Goal: Transaction & Acquisition: Purchase product/service

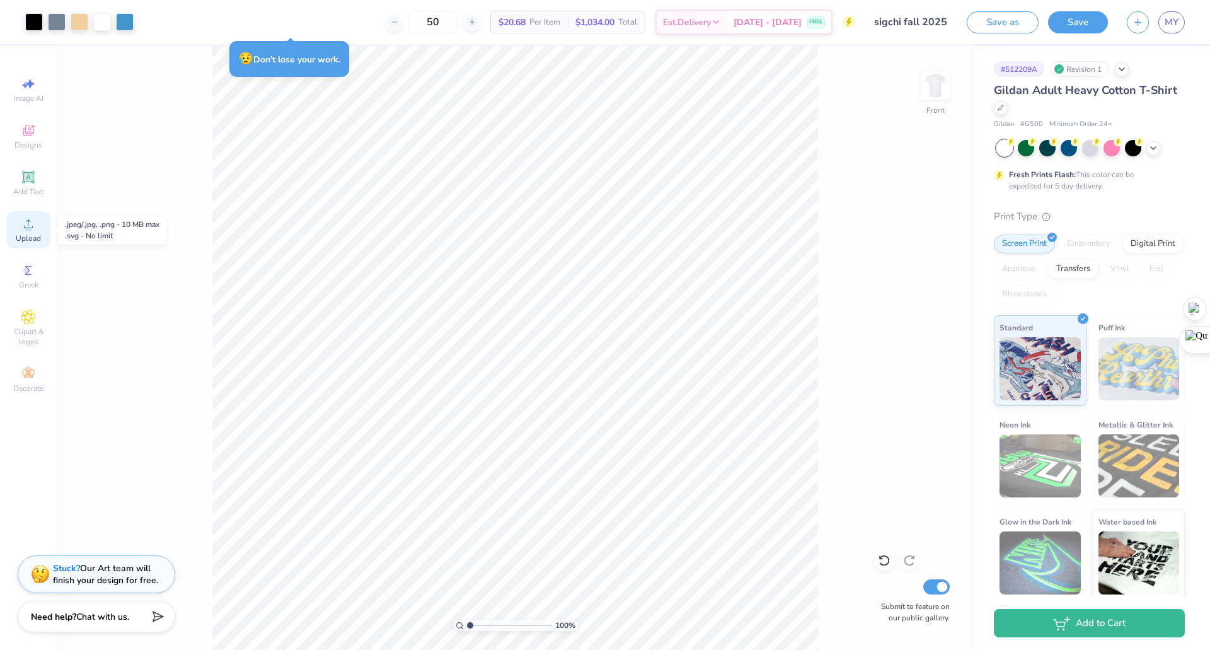
click at [26, 231] on icon at bounding box center [28, 223] width 15 height 15
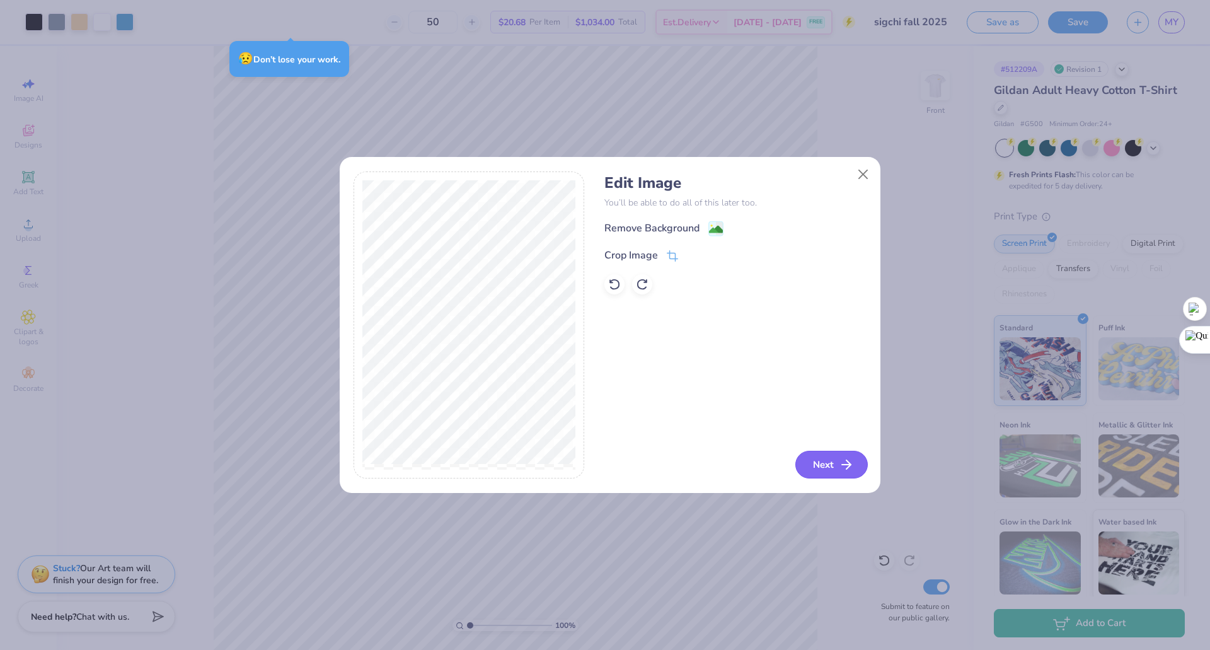
click at [603, 461] on button "Next" at bounding box center [831, 465] width 72 height 28
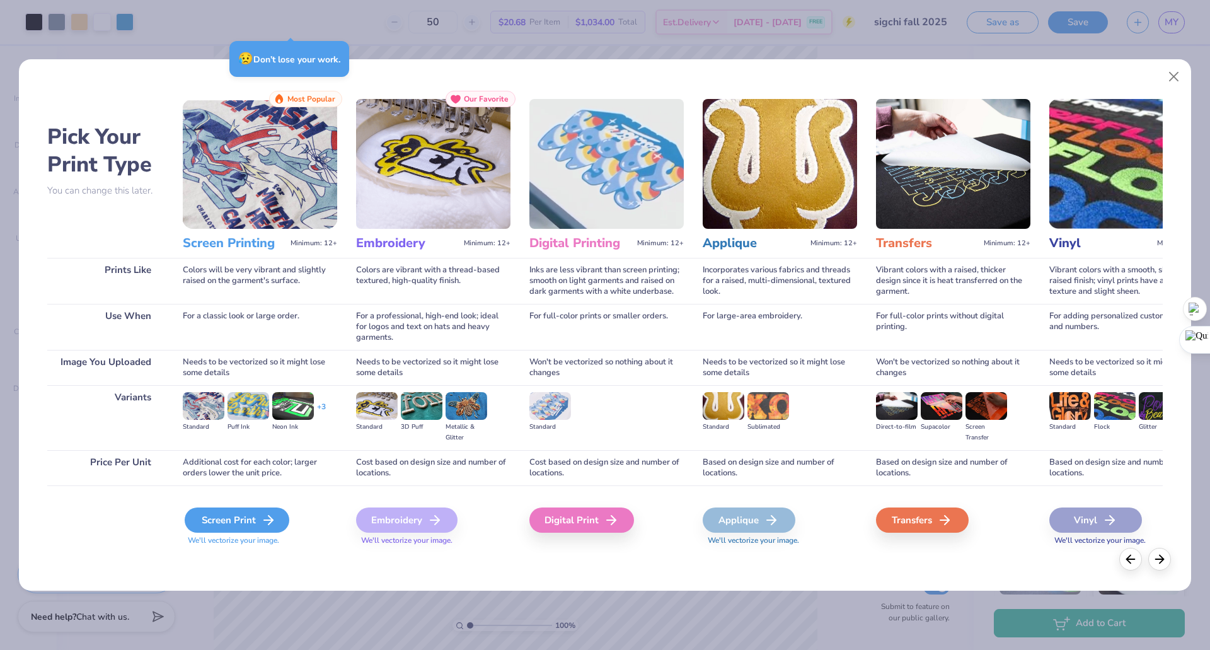
click at [243, 516] on div "Screen Print" at bounding box center [237, 519] width 105 height 25
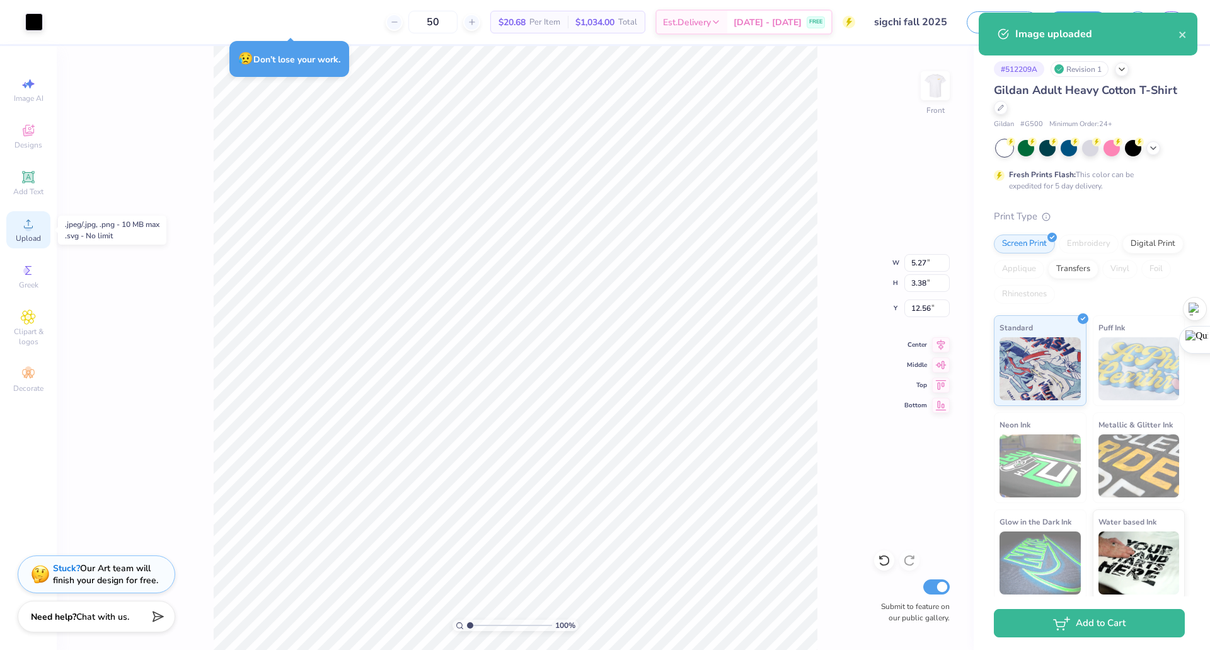
click at [38, 227] on div "Upload" at bounding box center [28, 229] width 44 height 37
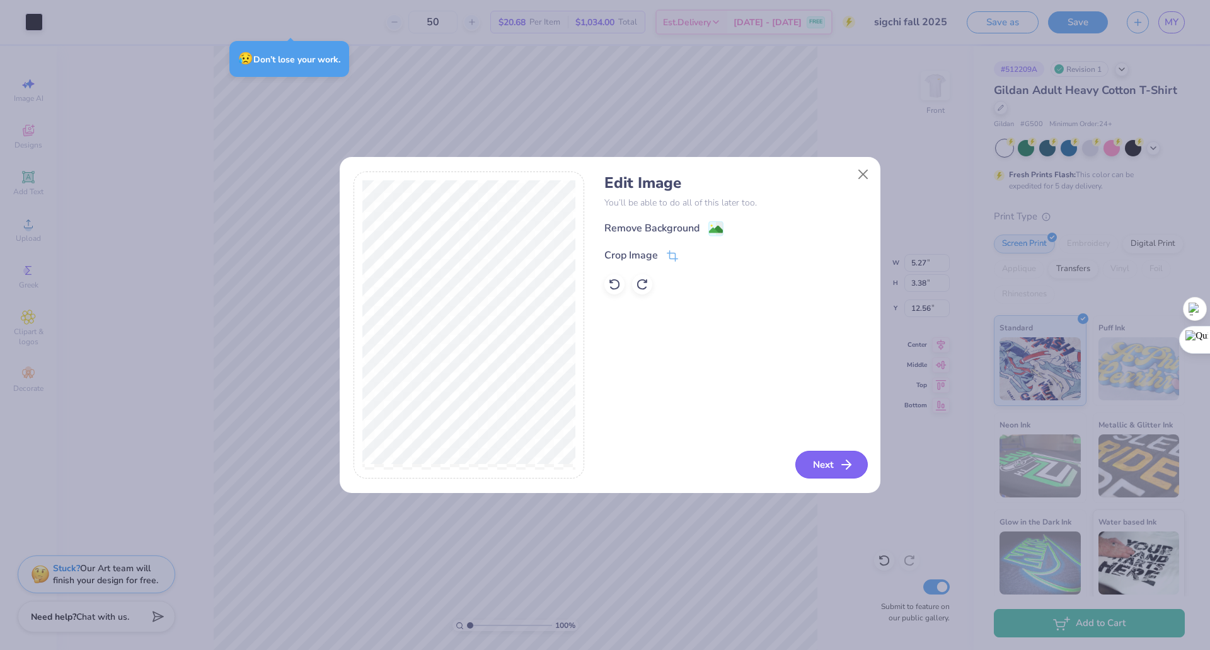
click at [603, 463] on button "Next" at bounding box center [831, 465] width 72 height 28
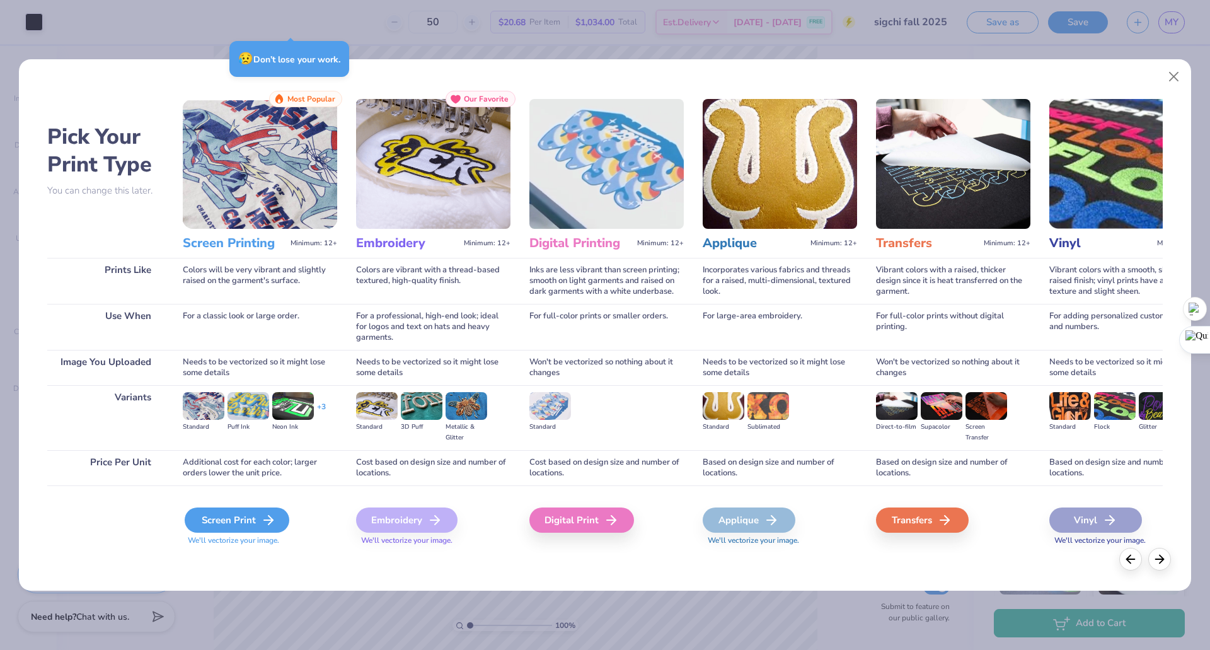
click at [239, 518] on div "Screen Print" at bounding box center [237, 519] width 105 height 25
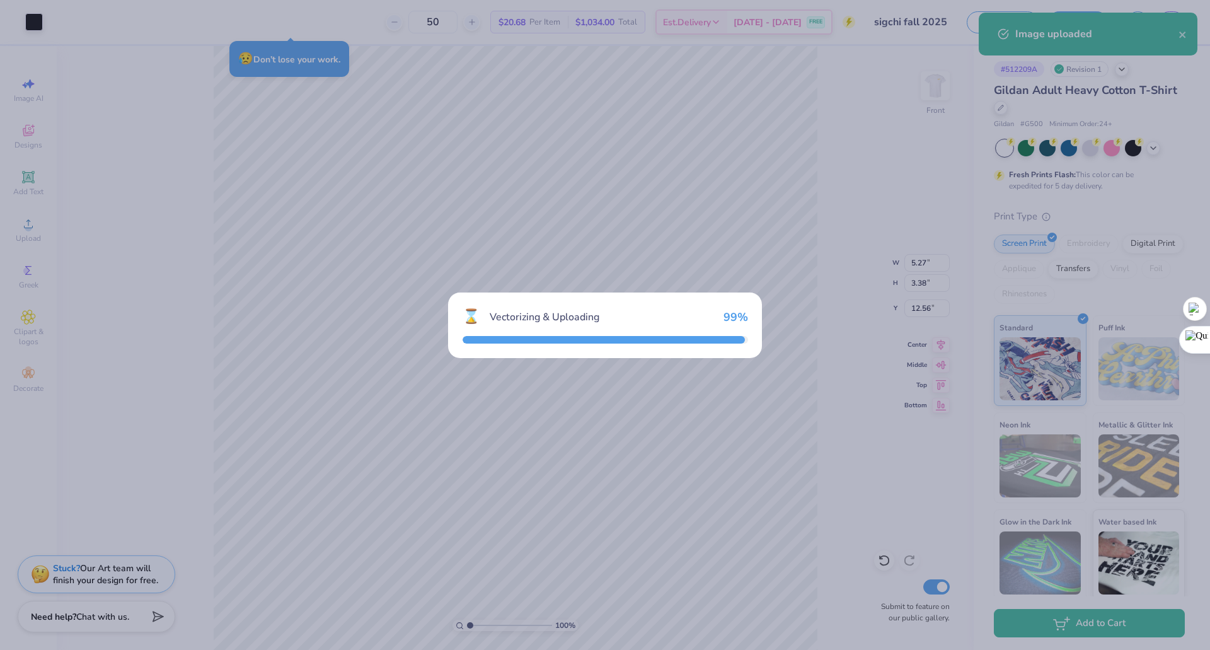
type input "5.20"
type input "3.37"
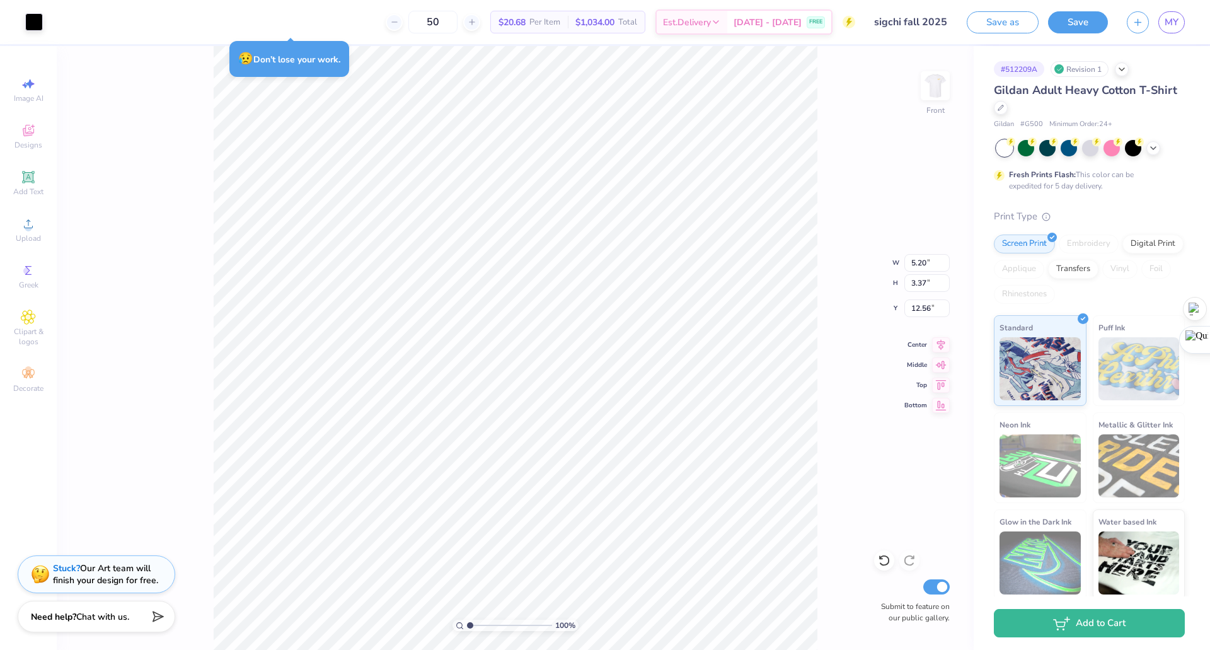
type input "5.27"
type input "3.38"
type input "1.13598671723436"
type input "16.42"
type input "1.21317103462819"
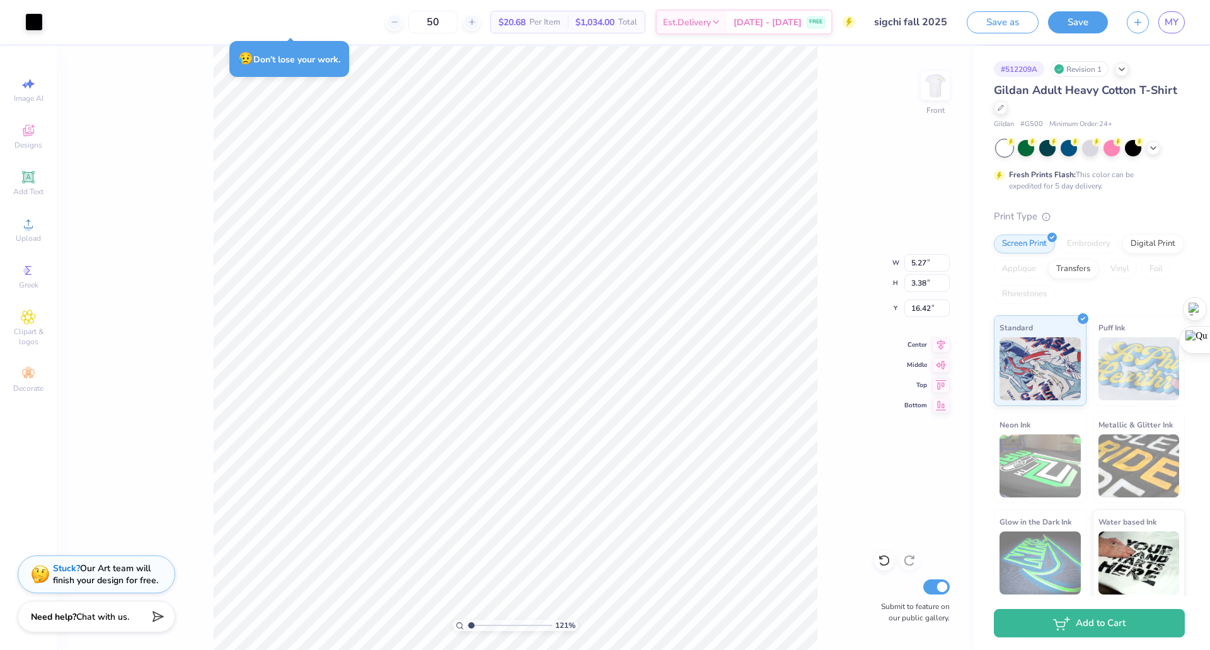
type input "1.90"
type input "1.22"
type input "18.58"
type input "1.21317103462819"
type input "16.28"
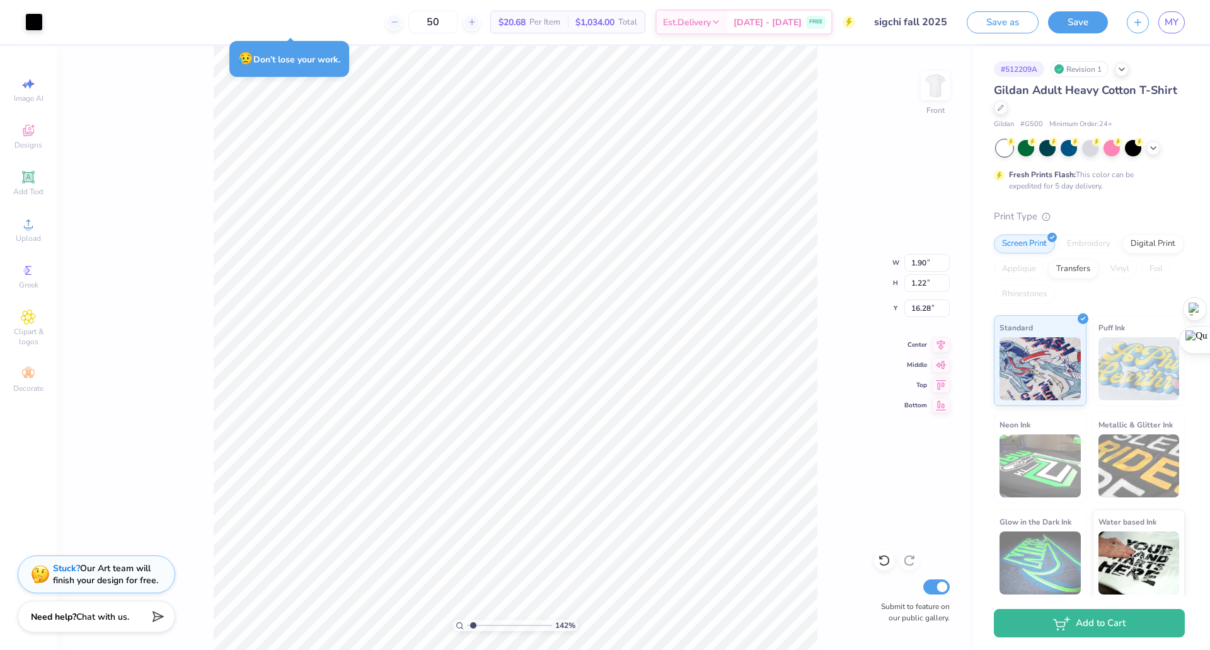
type input "1.42285820482278"
type input "5.20"
type input "3.37"
type input "20.78"
type input "1.42285820482278"
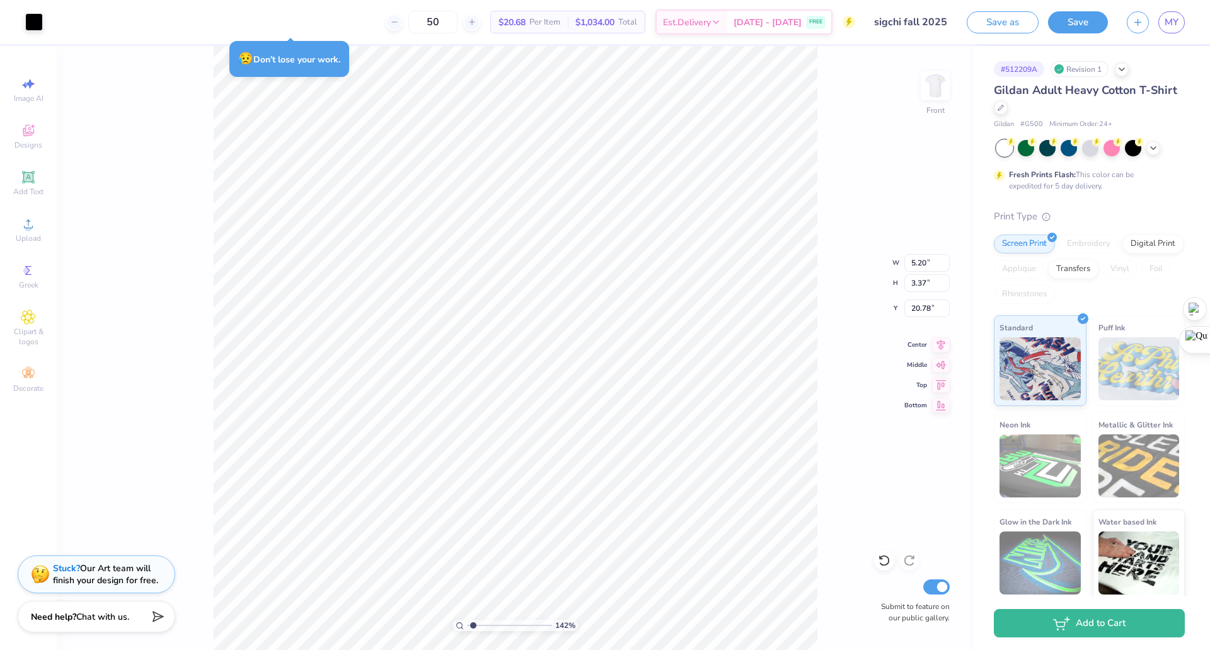
type input "14.13"
type input "1.42285820482278"
type input "11.59"
type input "9.86"
type input "7.64"
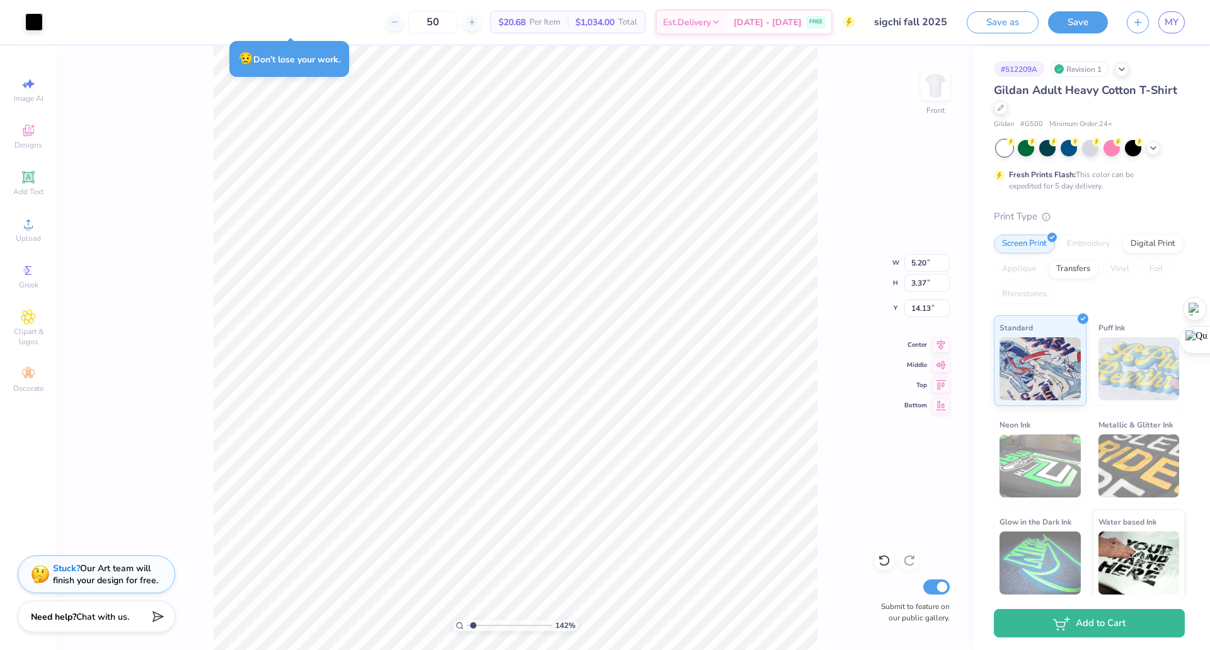
type input "1.65557697475369"
type input "1.68"
type input "1.09"
type input "16.41"
type input "1.78348108256096"
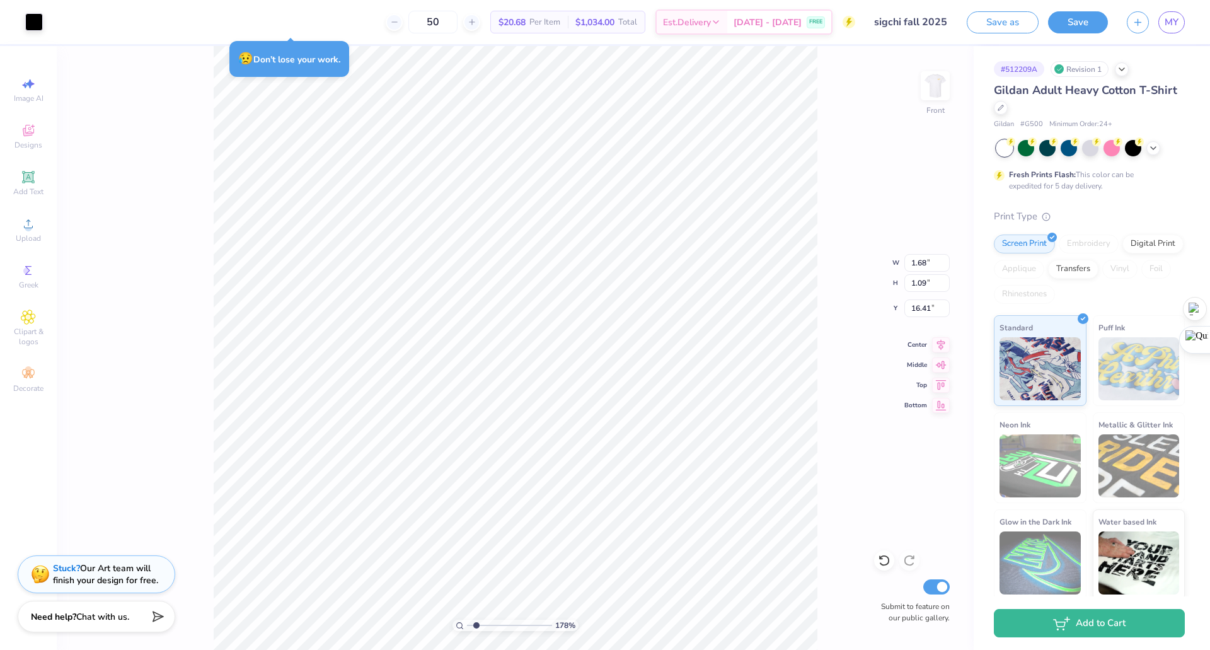
type input "1.90"
type input "1.22"
type input "16.28"
type input "1.78348108256096"
type input "1.32"
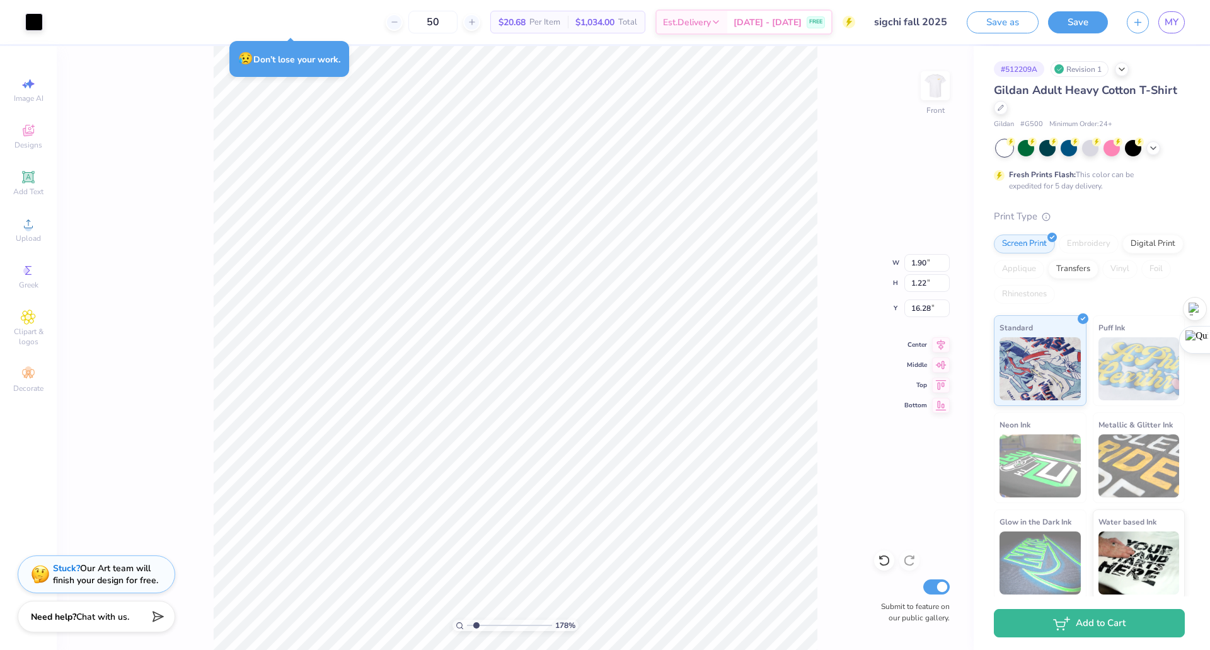
type input "1.79"
type input "15.71"
type input "1.78348108256096"
type input "1.26"
type input "1.71"
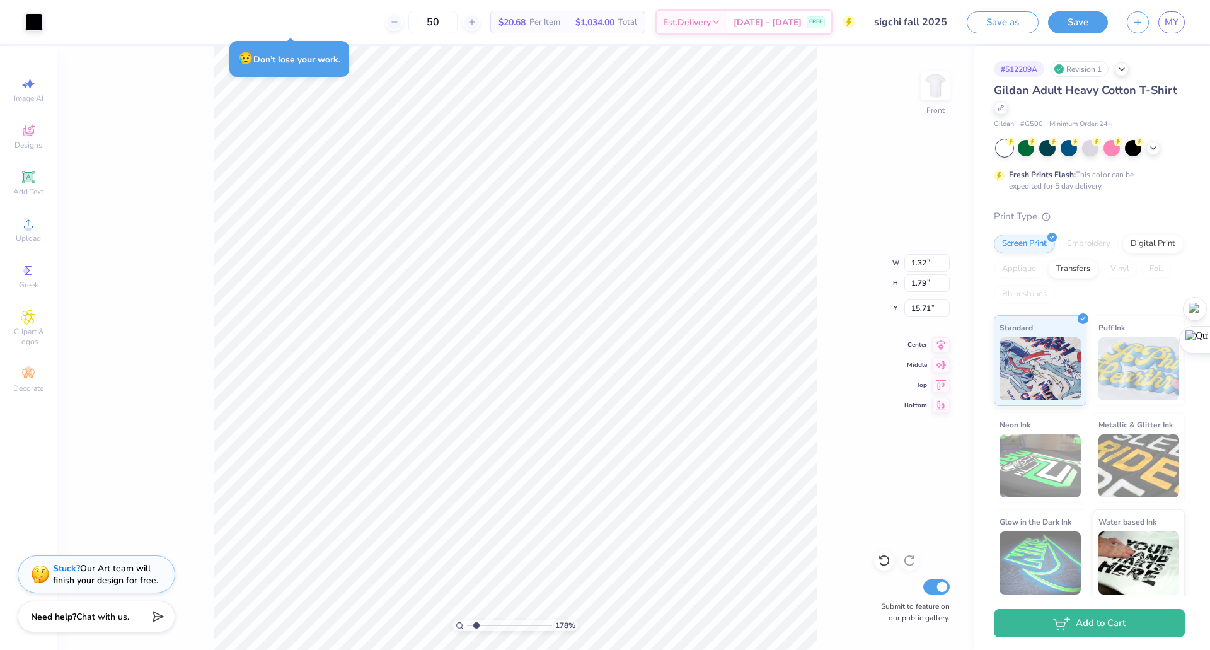
type input "15.79"
type input "1.78348108256096"
type input "1.90"
type input "1.22"
type input "16.28"
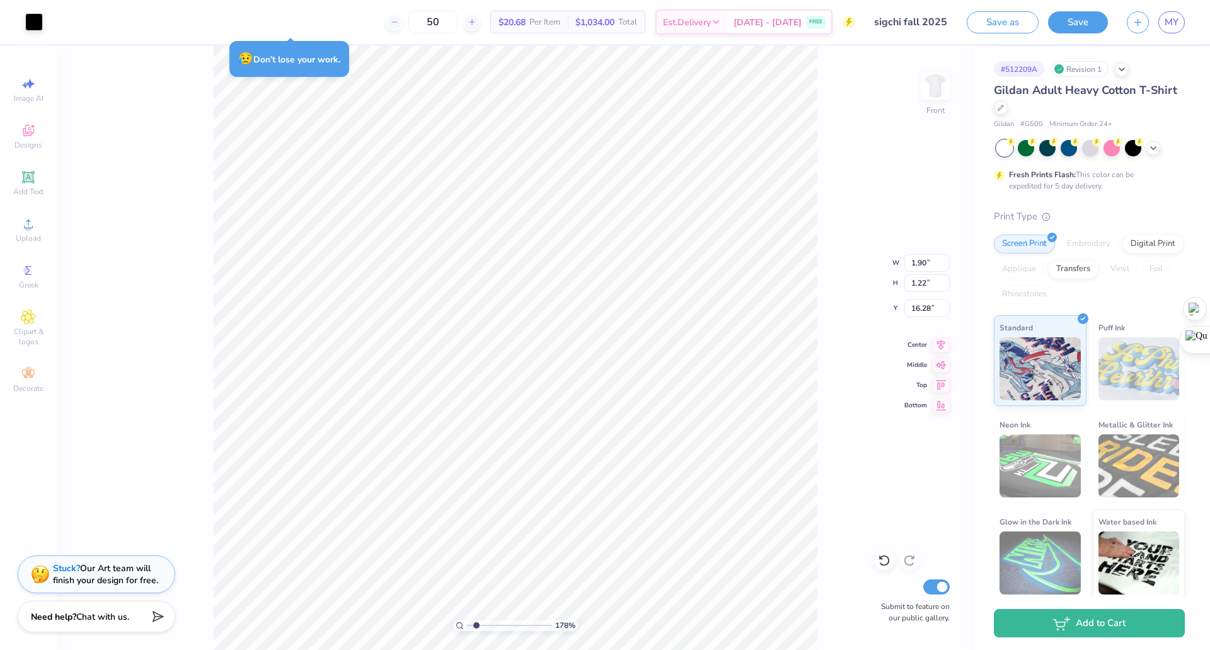
type input "1.78348108256096"
type input "1.26"
type input "1.71"
type input "15.79"
type input "1.78348108256096"
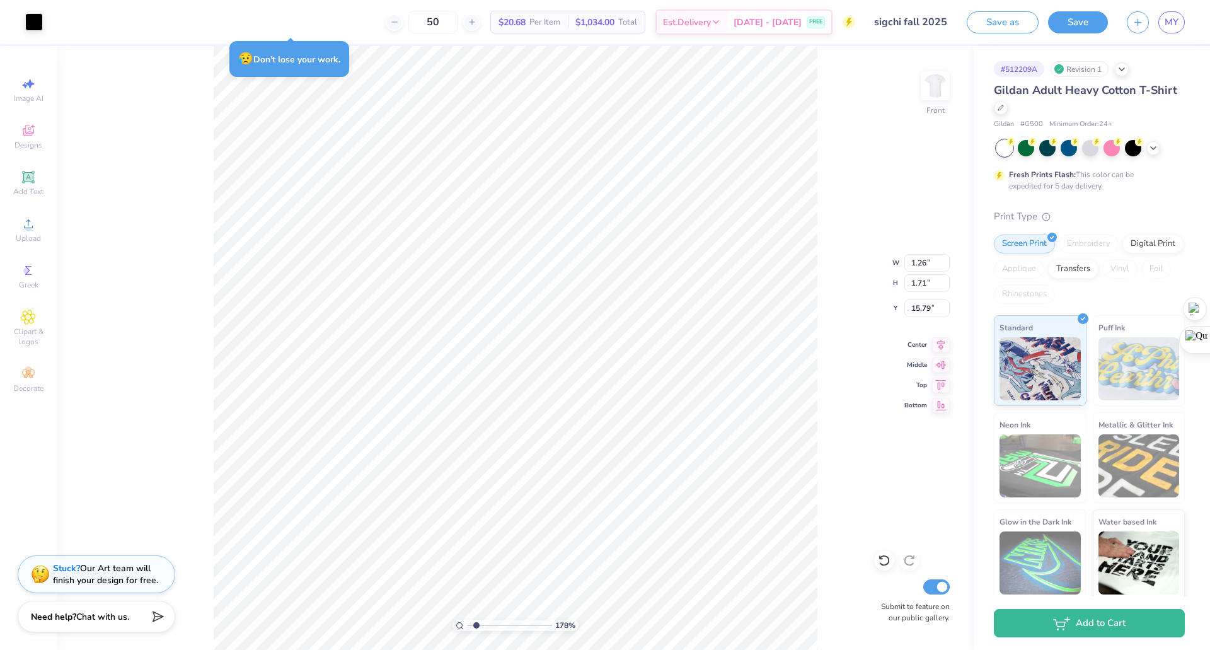
type input "1.90"
type input "1.22"
type input "16.28"
type input "1.78348108256096"
type input "1.68"
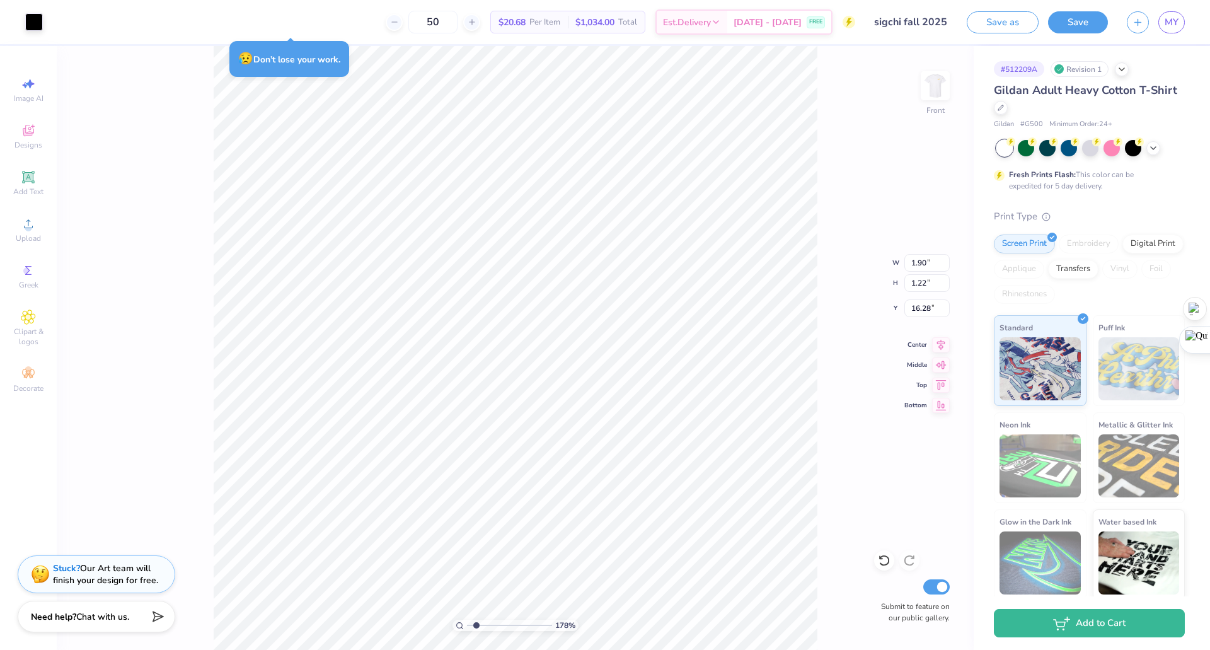
type input "1.09"
type input "16.41"
type input "1.78348108256096"
type input "1.26"
type input "1.71"
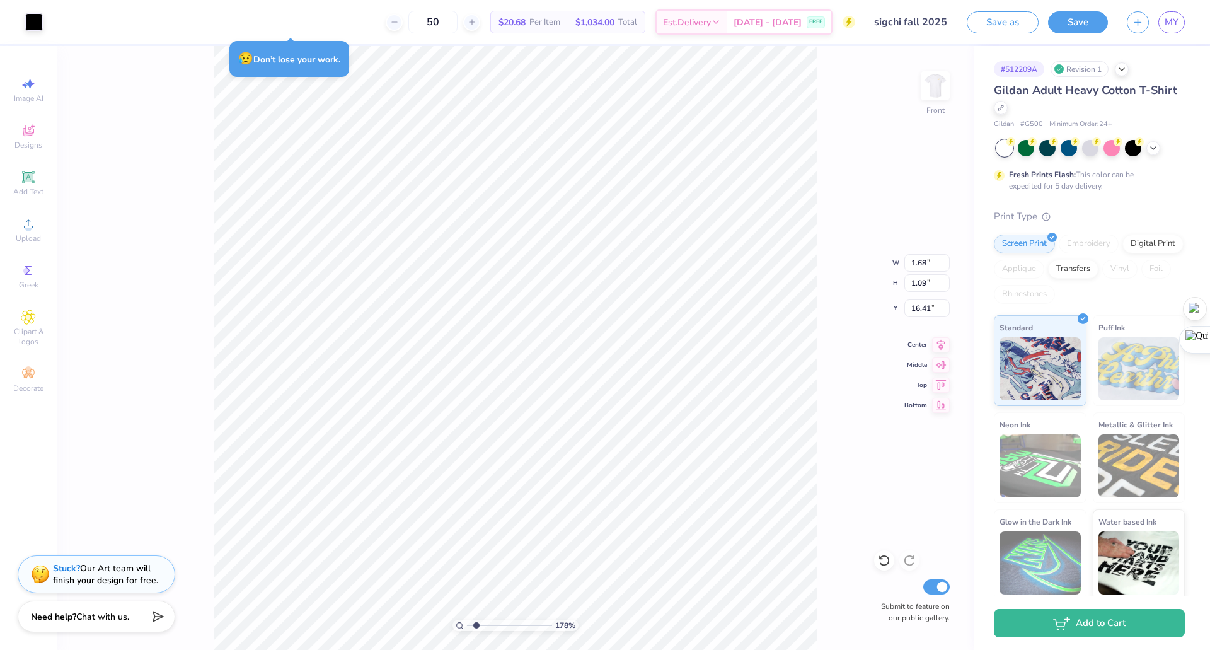
type input "15.79"
type input "1.78348108256096"
type input "1.90"
type input "1.22"
type input "16.28"
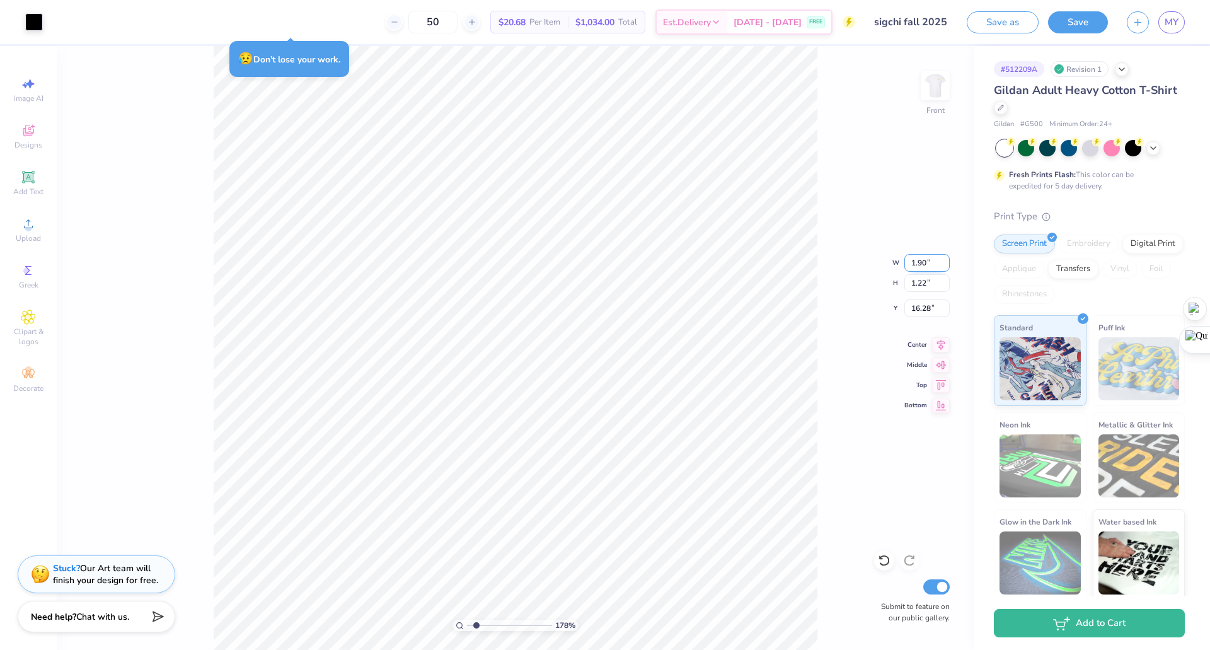
click at [603, 264] on input "1.90" at bounding box center [926, 263] width 45 height 18
type input "1.26"
click at [603, 286] on input "1.22" at bounding box center [926, 283] width 45 height 18
click at [603, 284] on input "1.22" at bounding box center [926, 283] width 45 height 18
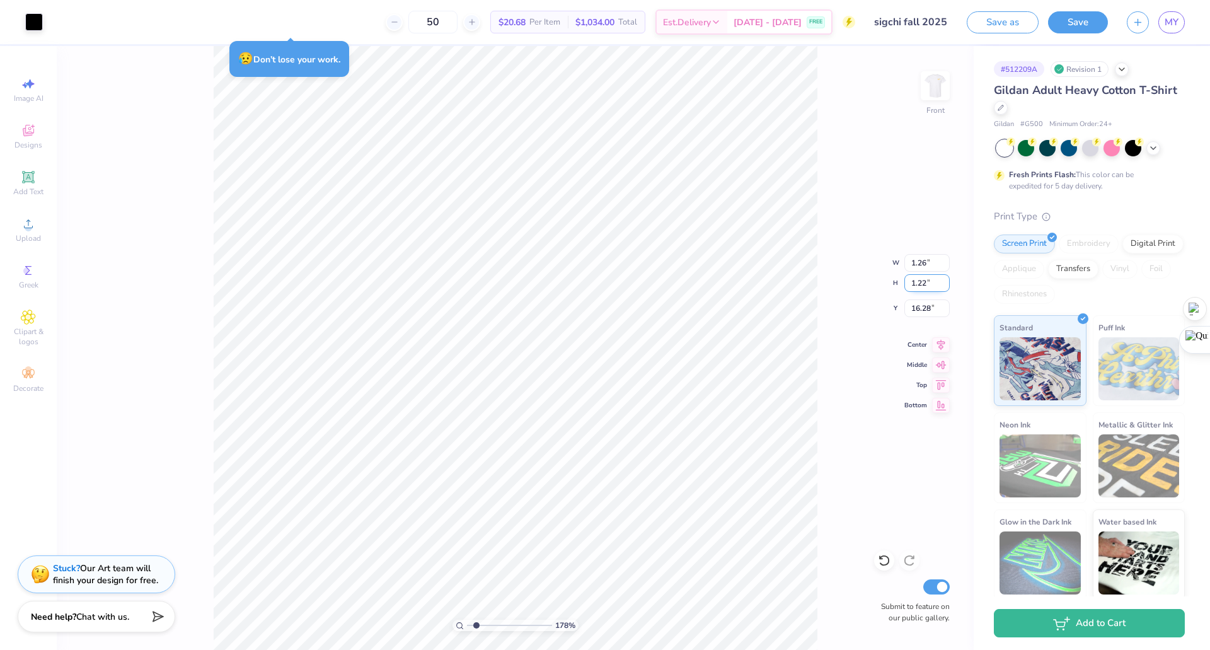
click at [603, 284] on input "1.22" at bounding box center [926, 283] width 45 height 18
type input "1.78348108256096"
type input "0.81"
type input "16.49"
click at [603, 284] on input "0.81" at bounding box center [926, 283] width 45 height 18
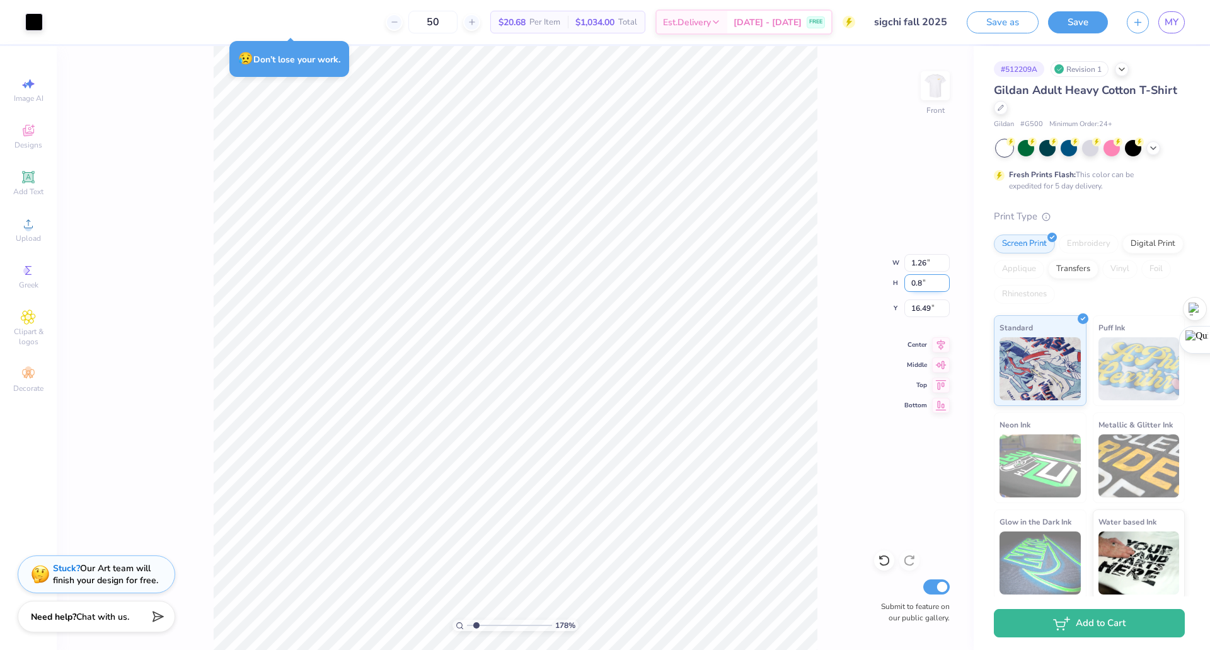
type input "0"
type input "1.71"
click at [603, 313] on input "16.49" at bounding box center [926, 308] width 45 height 18
type input "1.78348108256096"
type input "2.67"
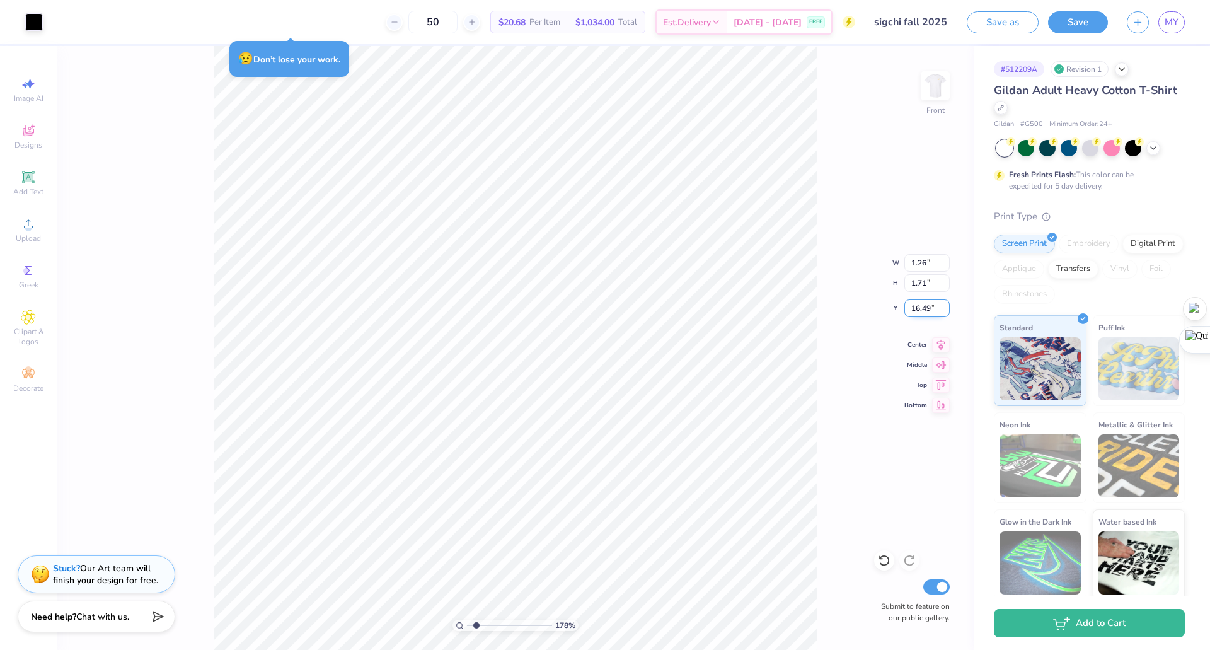
type input "16.04"
type input "1.78348108256096"
type input "1.26"
type input "15.79"
type input "1.78348108256096"
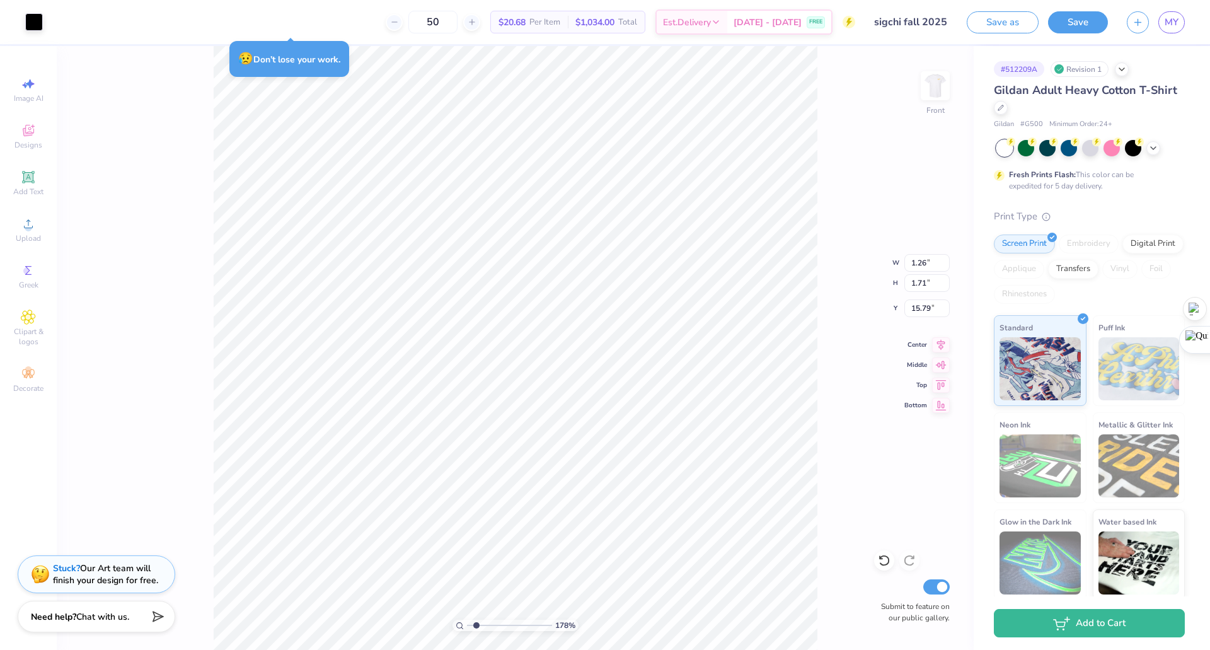
type input "2.67"
type input "16.04"
type input "1.78348108256096"
type input "1.26"
type input "15.79"
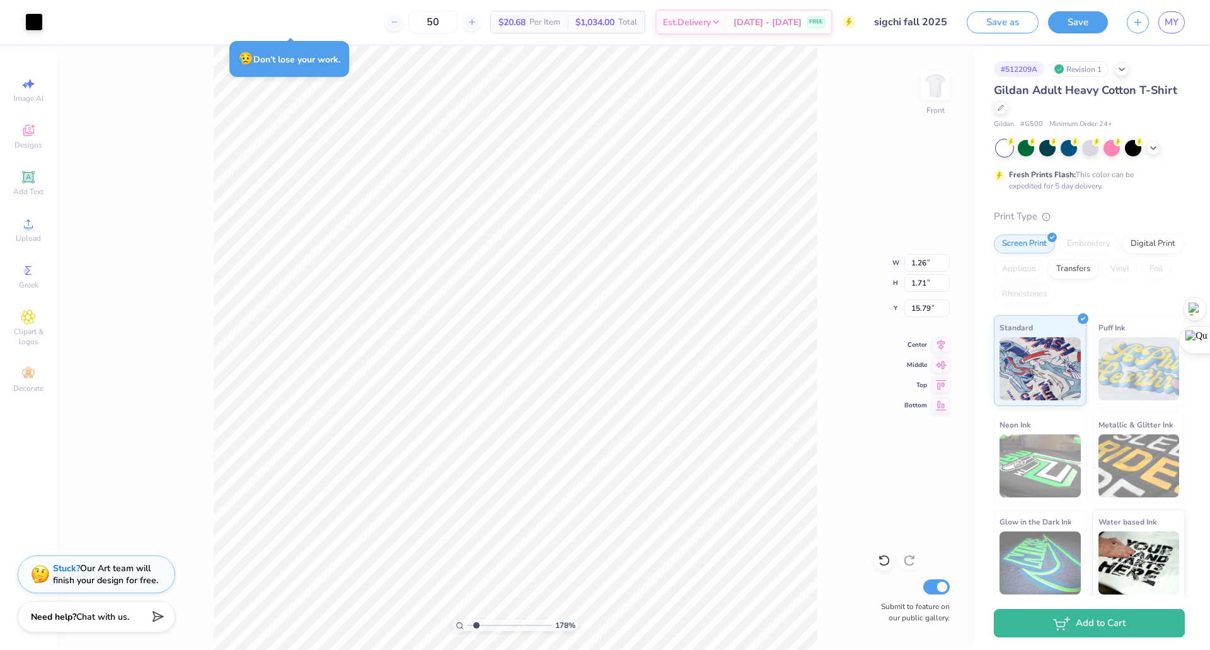
type input "1.78348108256096"
type input "2.67"
type input "16.04"
type input "1.78348108256096"
type input "1.26"
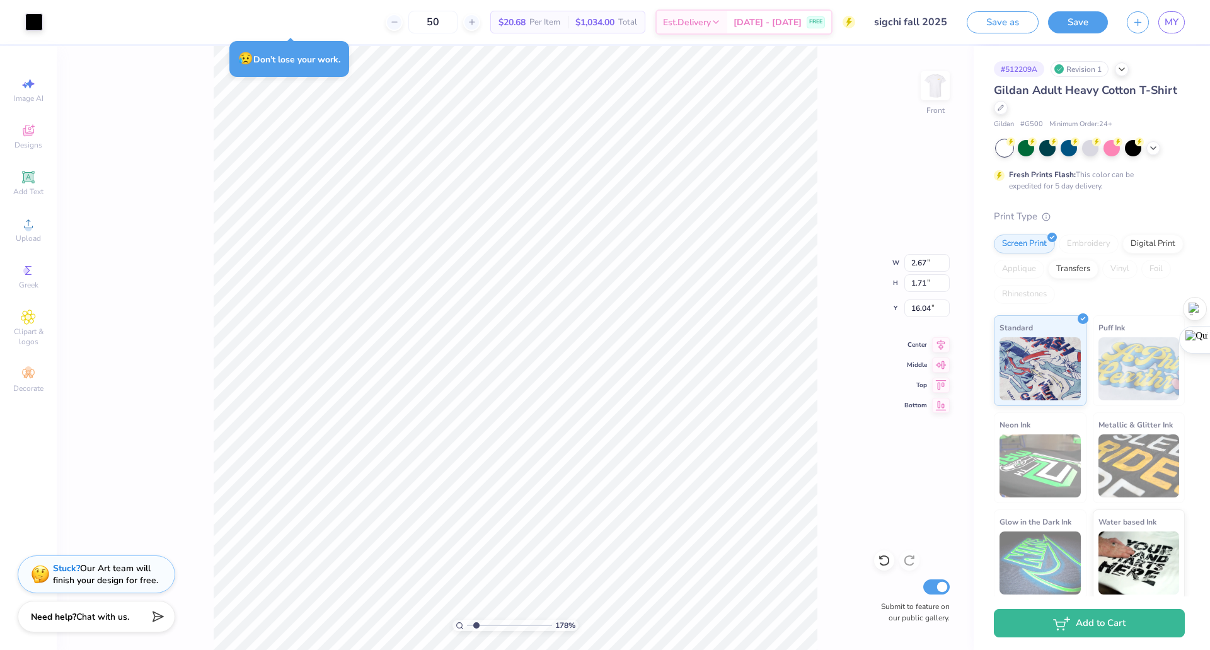
type input "15.79"
type input "1.78348108256096"
type input "2.67"
click at [603, 311] on input "16.04" at bounding box center [926, 308] width 45 height 18
type input "1"
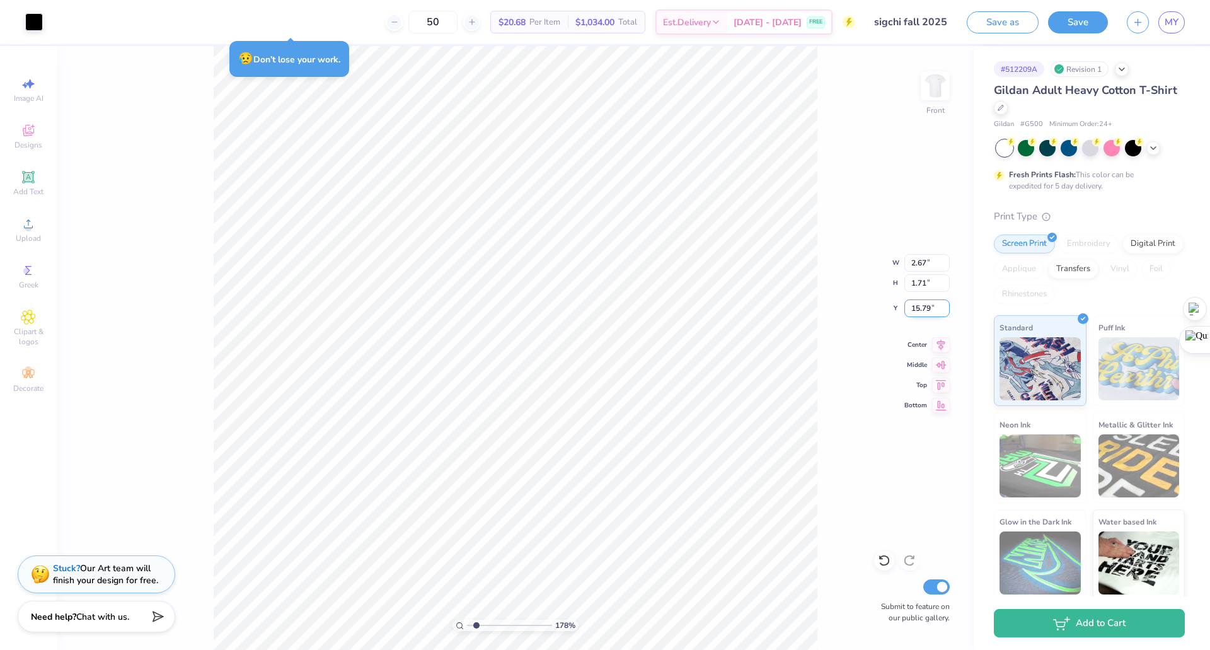
type input "15.79"
type input "1.78348108256096"
type input "1.26"
type input "1.78348108256096"
type input "2.67"
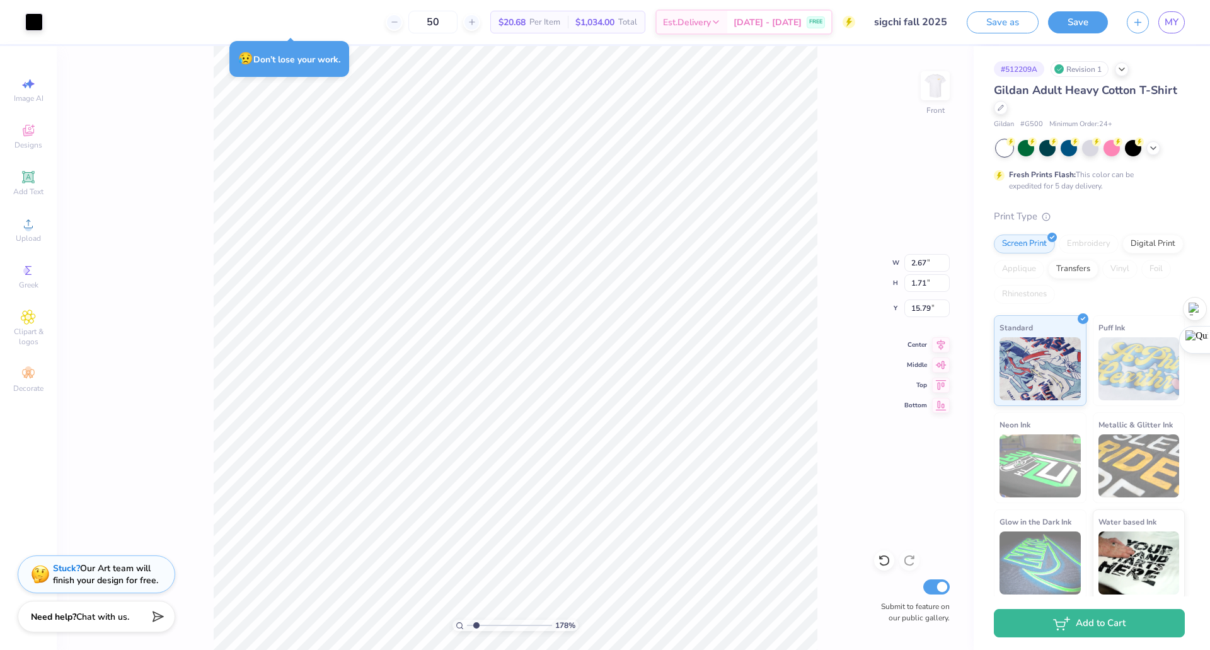
type input "1.78348108256096"
type input "1.26"
type input "1.78348108256096"
click at [603, 264] on input "2.67" at bounding box center [926, 263] width 45 height 18
type input "2"
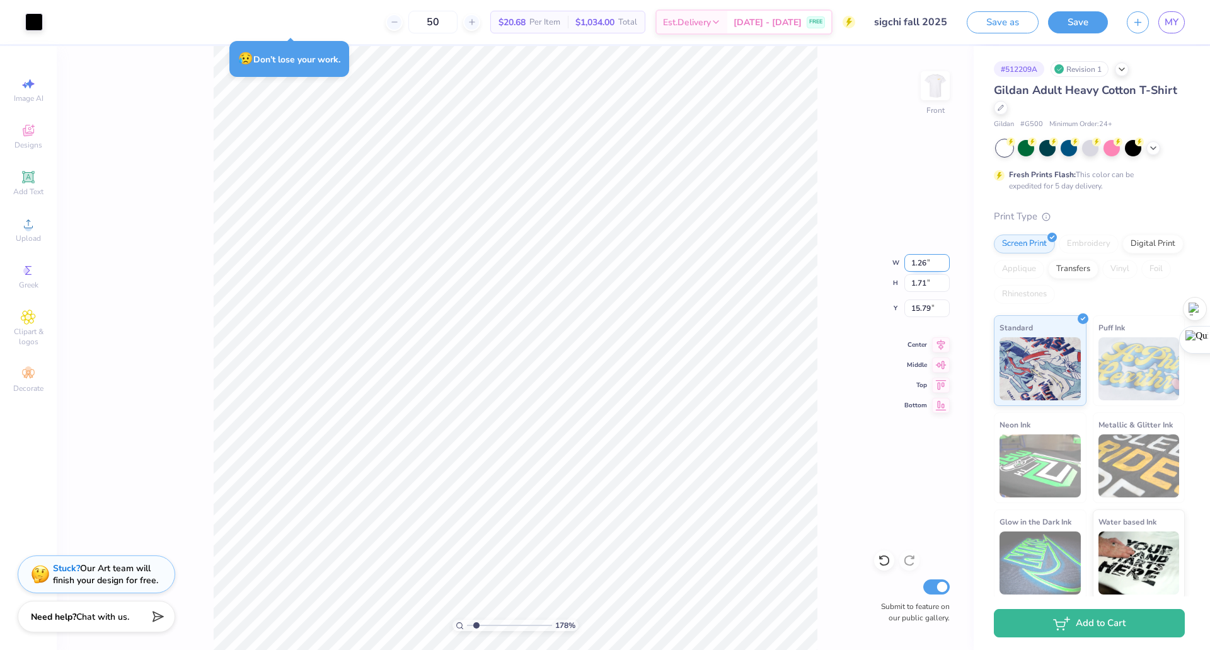
type input "1.26"
type input "1.78348108256096"
type input "0.81"
type input "16.24"
type input "1.78348108256096"
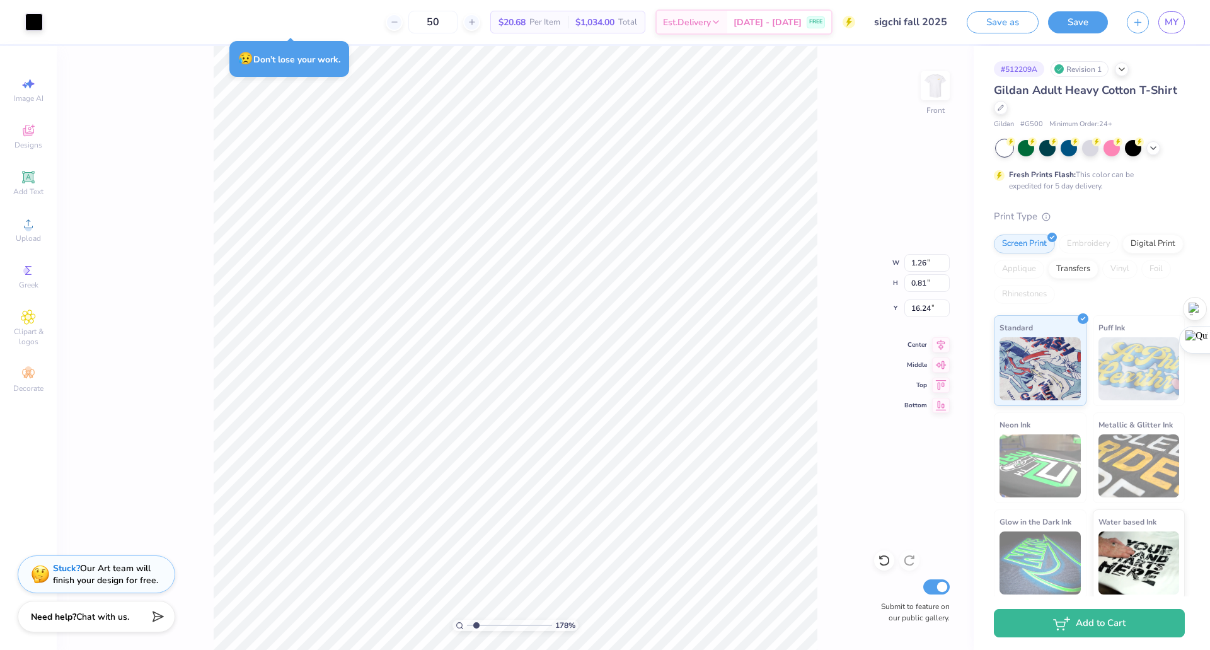
type input "1.68"
type input "1.09"
type input "16.41"
click at [603, 263] on input "1.68" at bounding box center [926, 263] width 45 height 18
type input "1"
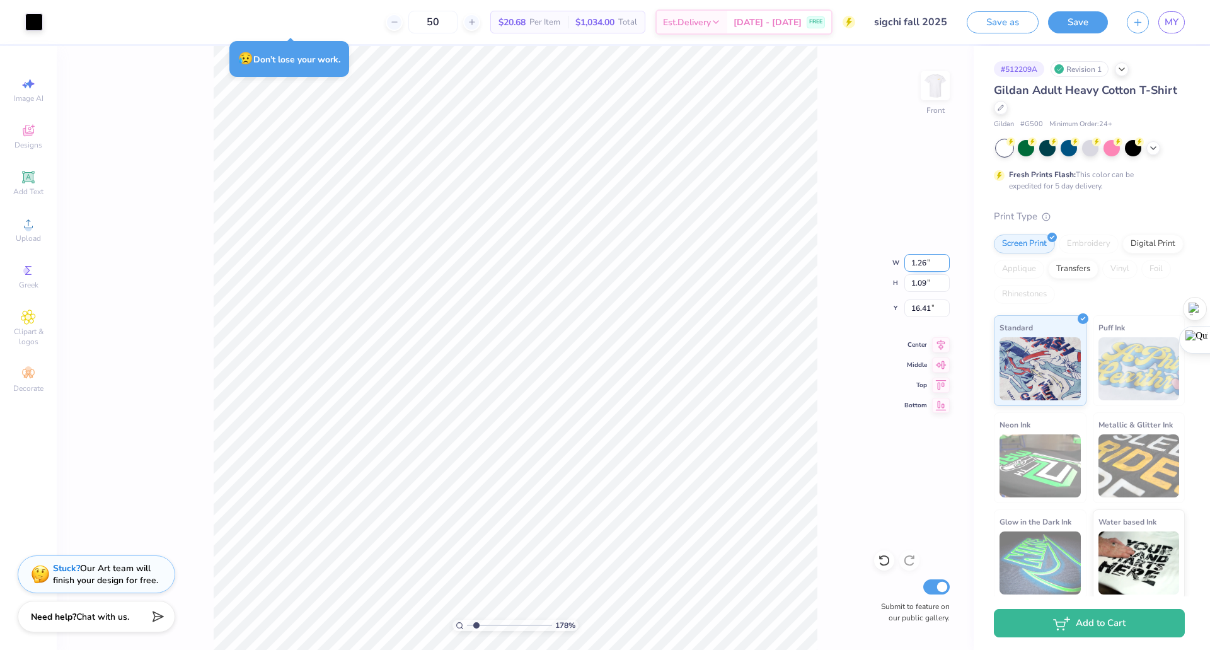
type input "1.26"
type input "1.78348108256096"
type input "0.82"
type input "16.55"
type input "1.78348108256096"
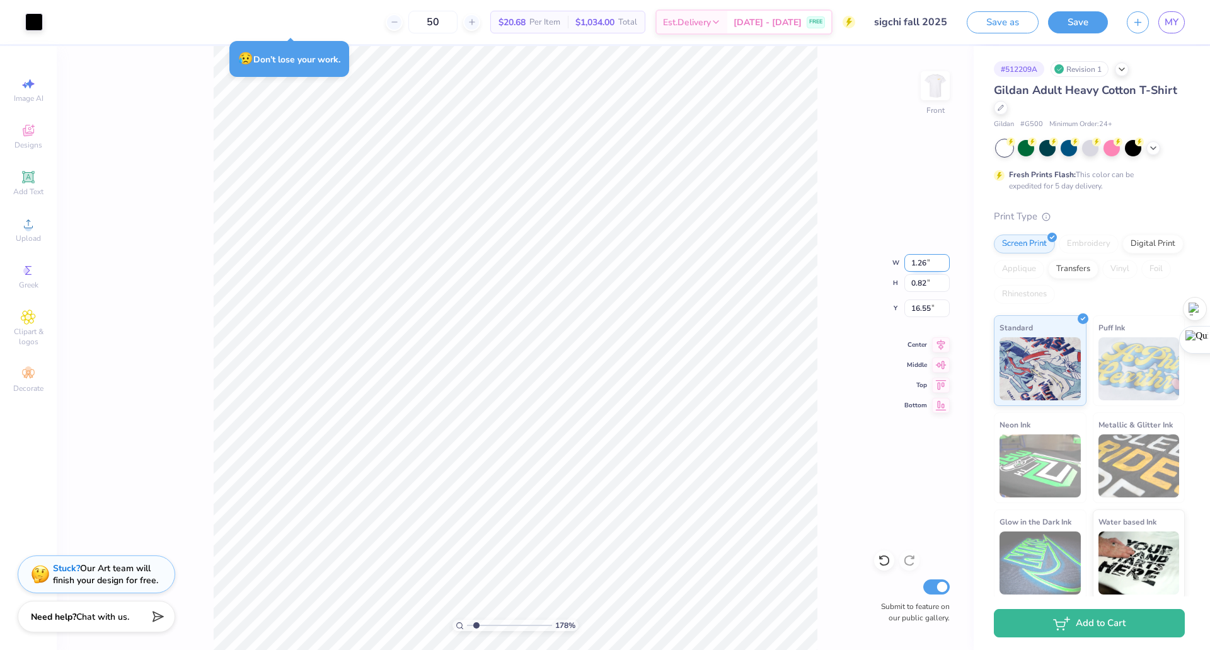
type input "0.81"
type input "16.24"
type input "1.78348108256096"
type input "0.82"
type input "16.55"
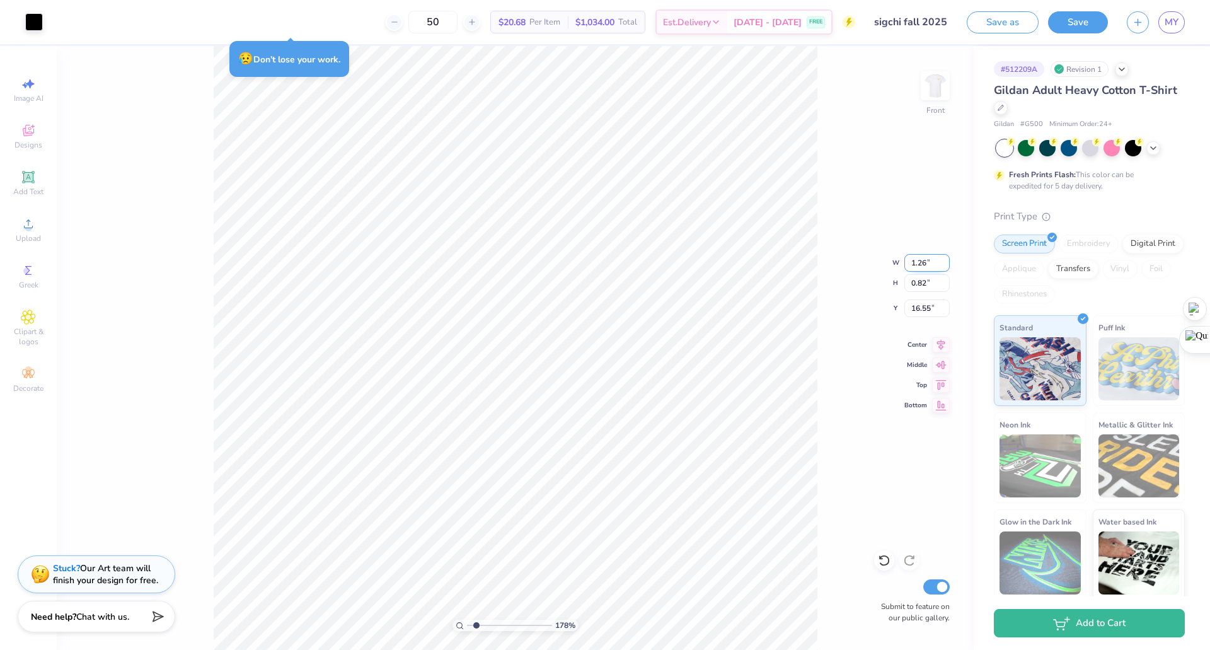
type input "1.78348108256096"
type input "0.81"
type input "16.56"
type input "1.78348108256096"
type input "16.55"
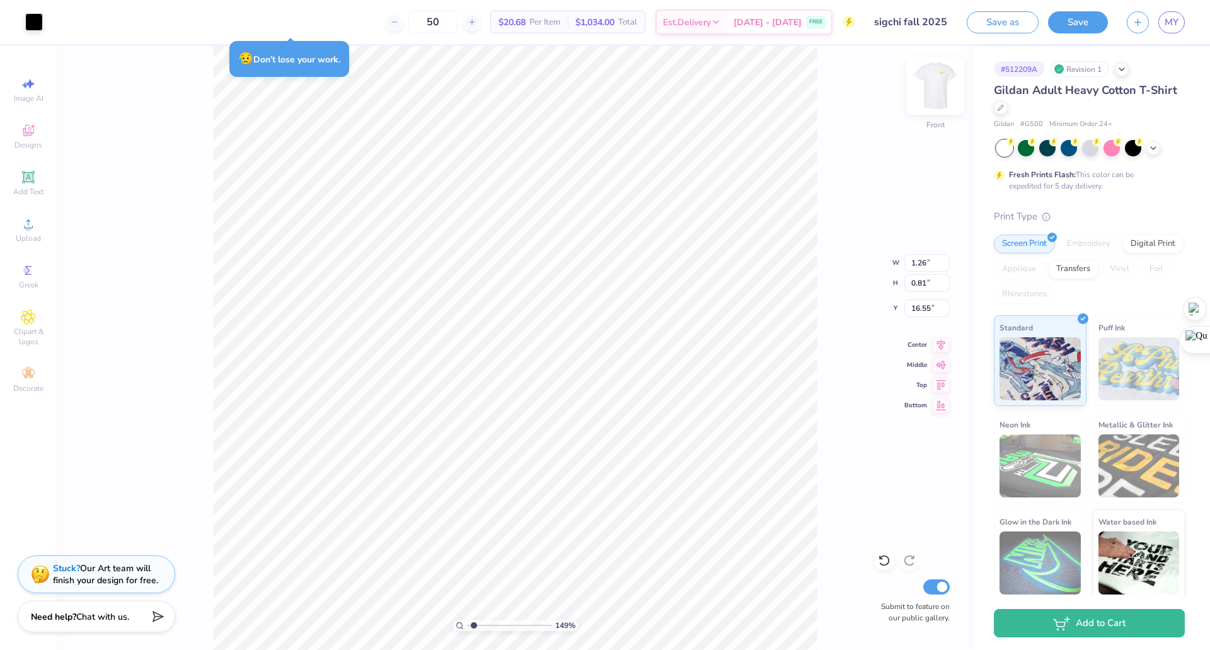
click at [603, 83] on img at bounding box center [935, 86] width 50 height 50
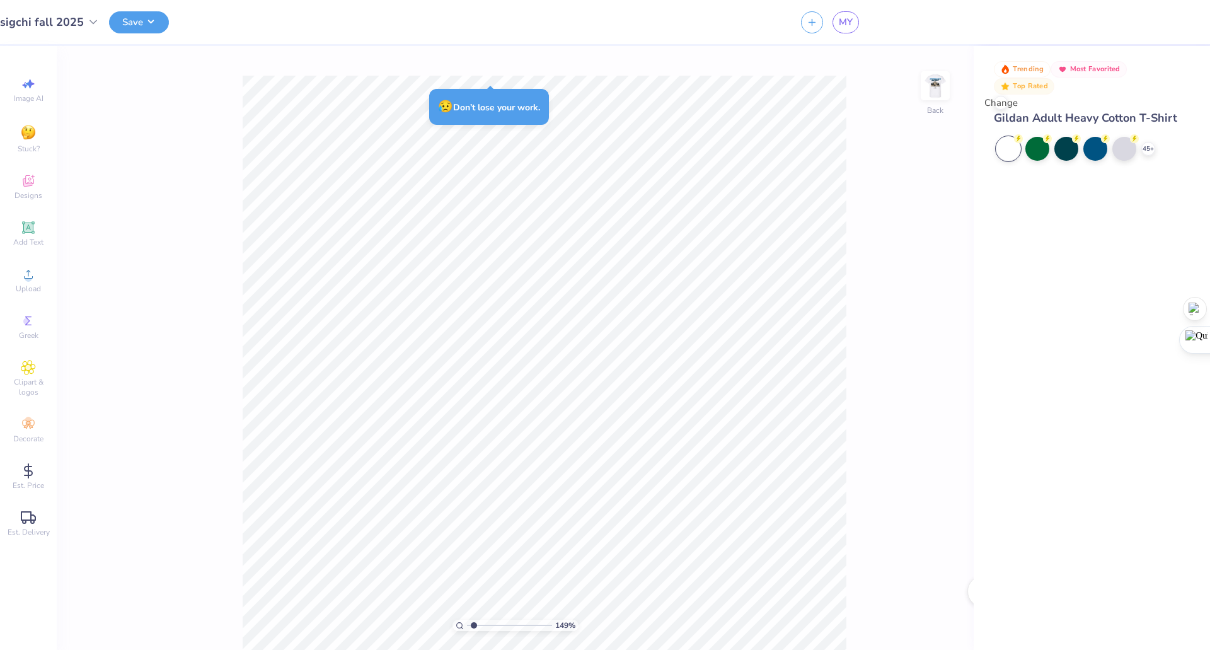
type input "1"
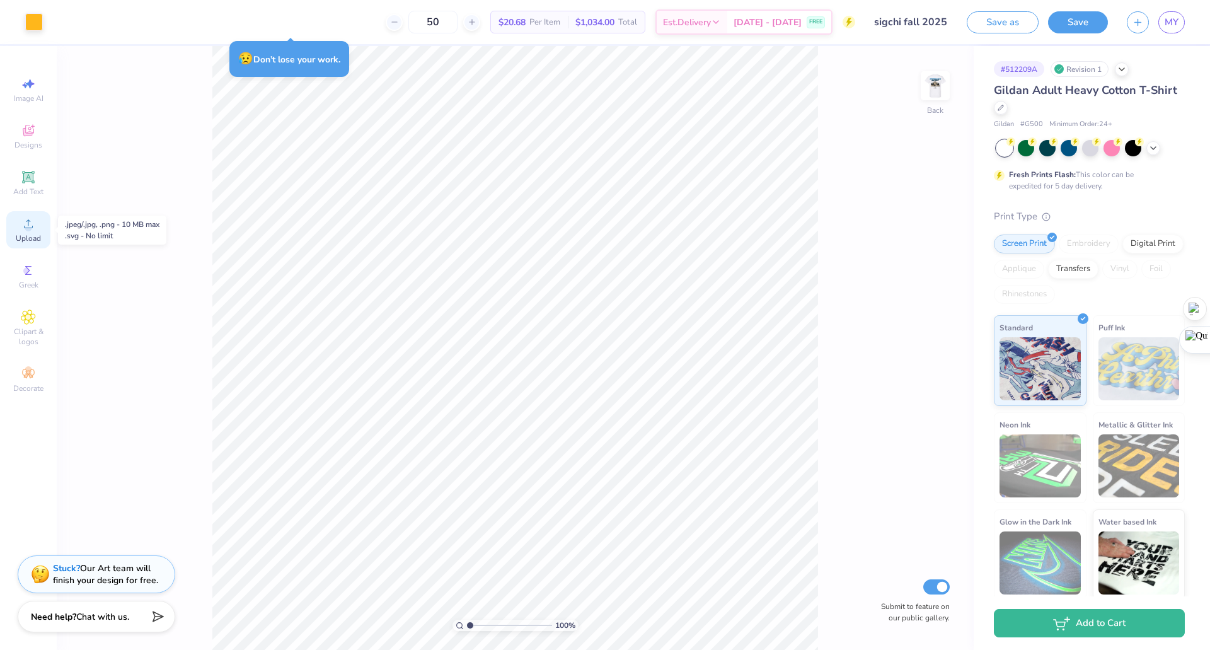
click at [26, 236] on span "Upload" at bounding box center [28, 238] width 25 height 10
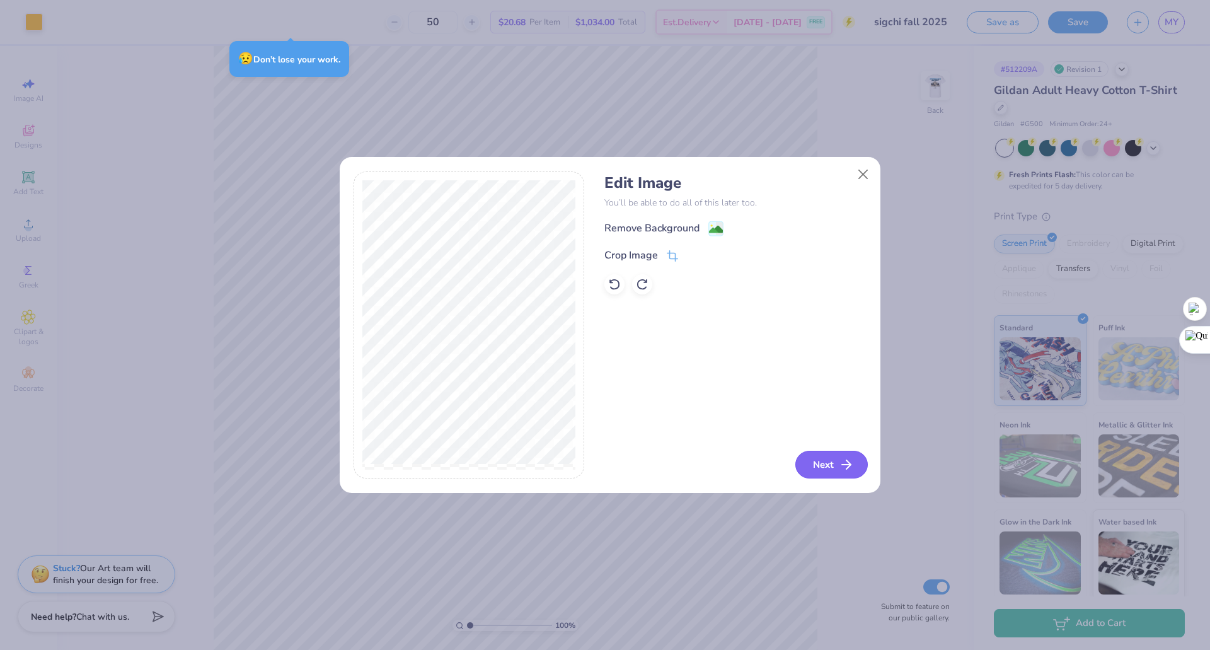
click at [603, 459] on button "Next" at bounding box center [831, 465] width 72 height 28
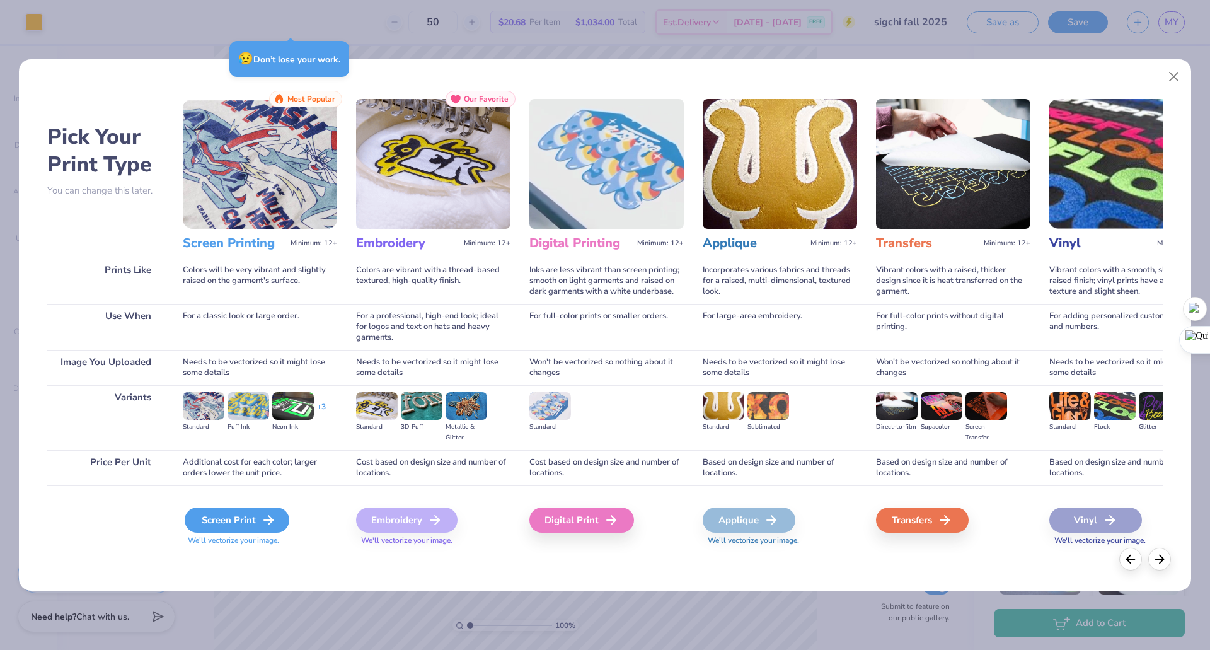
click at [246, 509] on div "Screen Print" at bounding box center [237, 519] width 105 height 25
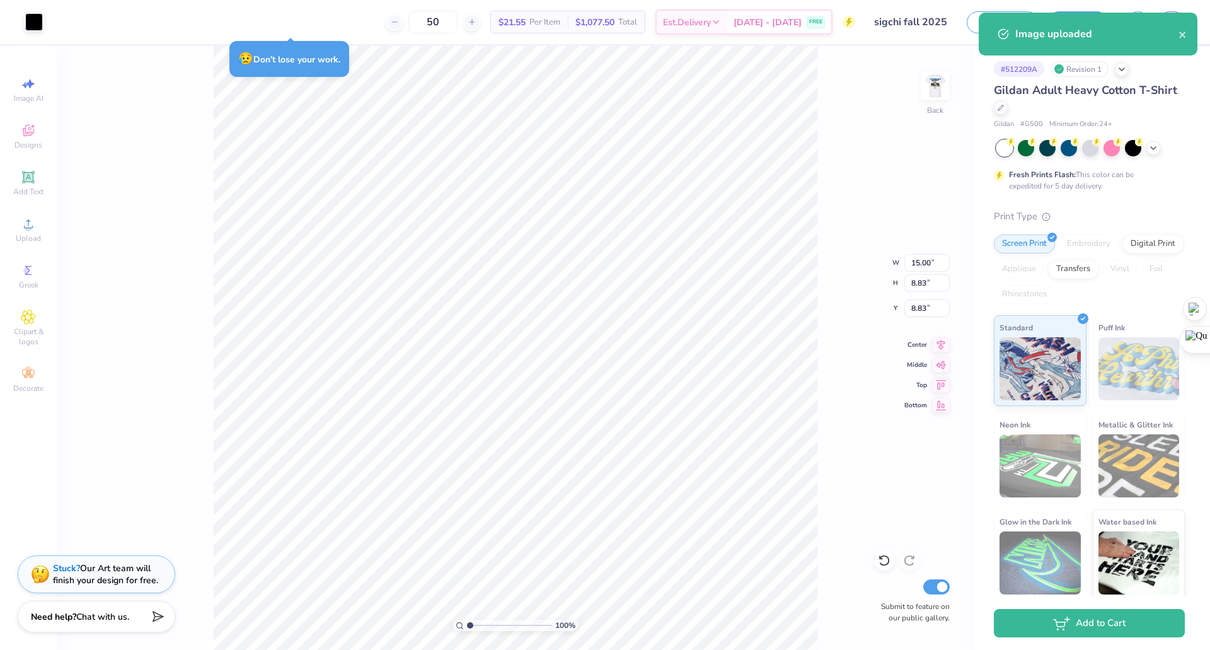
type input "3.50"
type input "1.56"
type input "3.00"
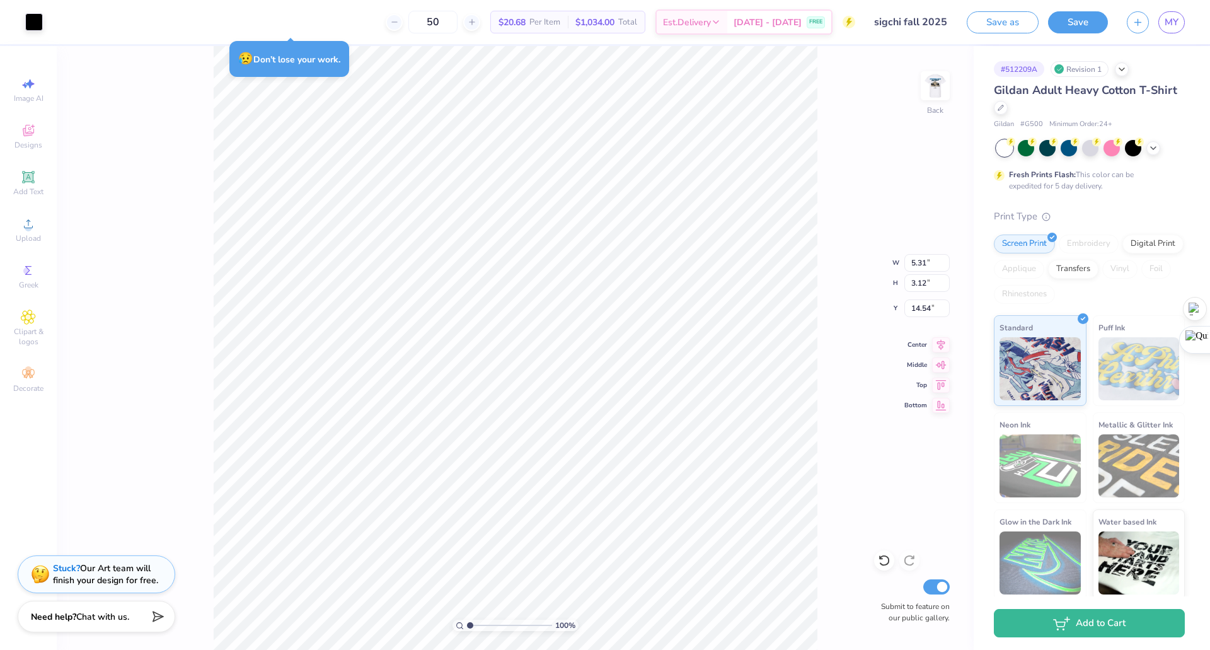
type input "5.31"
type input "3.12"
type input "14.54"
type input "15.00"
type input "8.83"
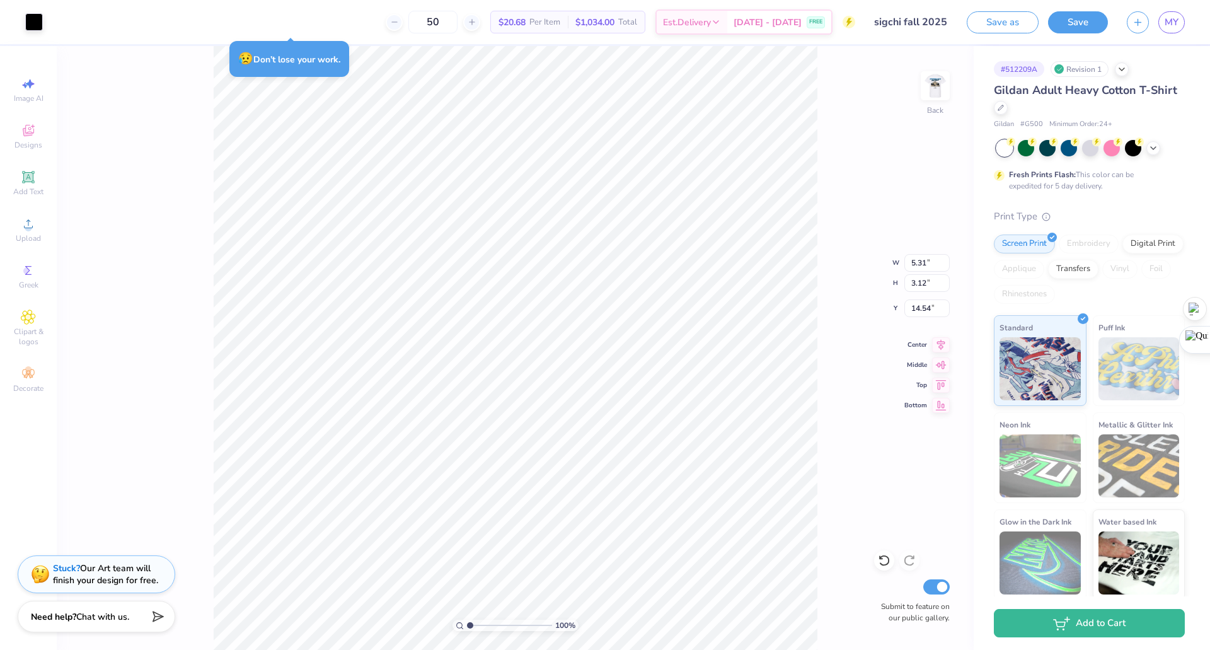
type input "8.83"
type input "6.59"
type input "3.88"
type input "3.00"
type input "3.67"
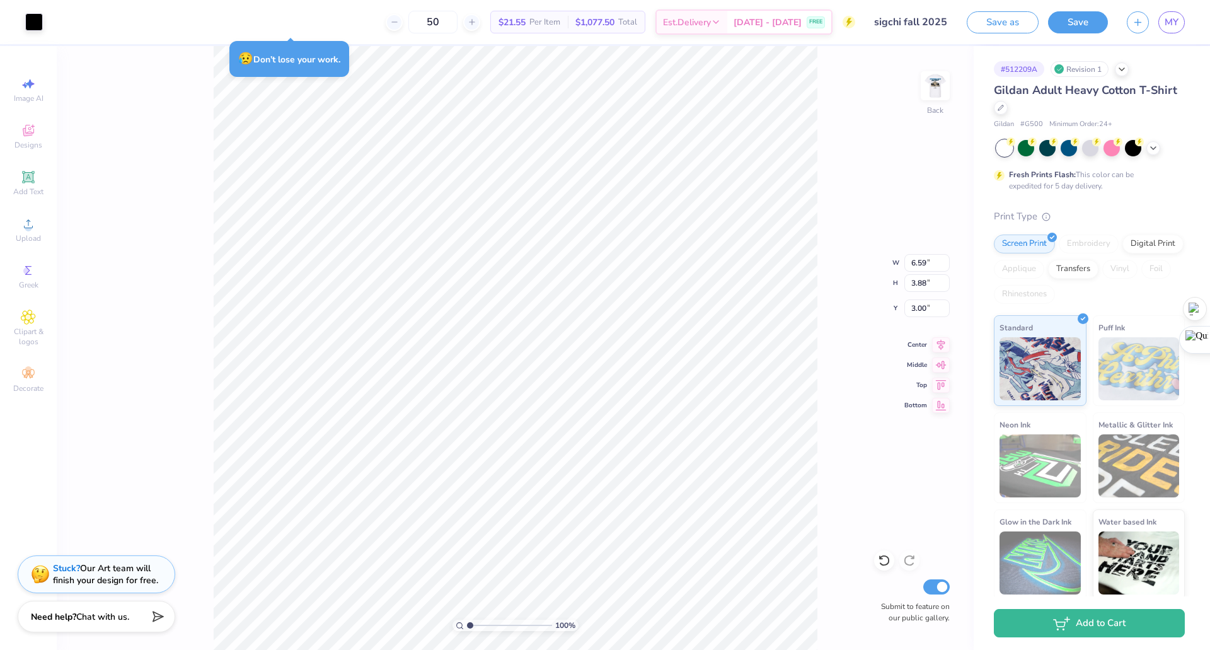
type input "2.16"
type input "4.06"
type input "3.50"
type input "1.56"
type input "3.00"
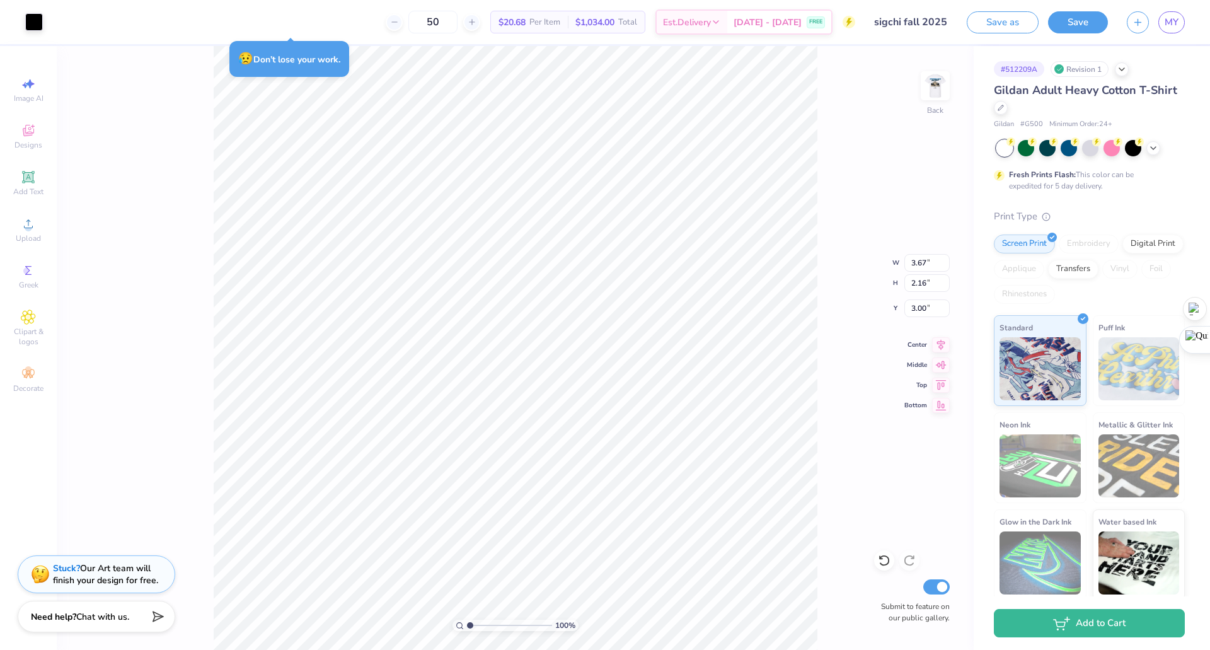
type input "3.00"
type input "3.42"
type input "2.01"
click at [33, 16] on div at bounding box center [34, 21] width 18 height 18
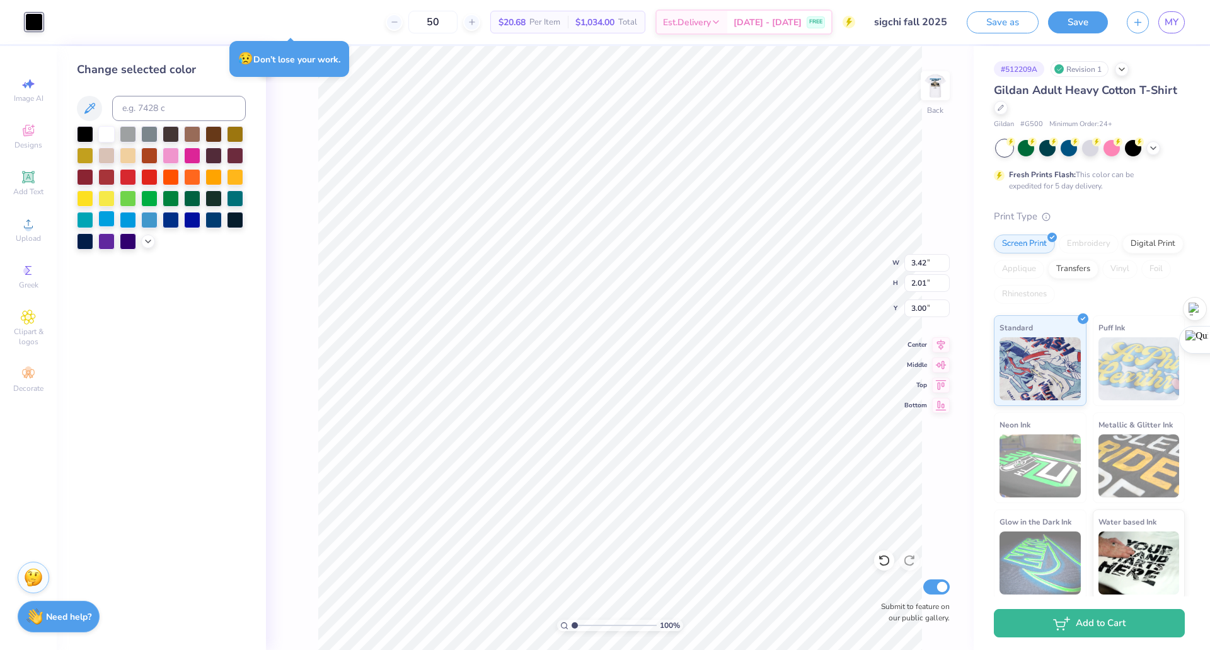
click at [105, 221] on div at bounding box center [106, 219] width 16 height 16
click at [132, 219] on div at bounding box center [128, 219] width 16 height 16
click at [165, 220] on div at bounding box center [171, 219] width 16 height 16
click at [149, 221] on div at bounding box center [149, 219] width 16 height 16
click at [126, 221] on div at bounding box center [128, 219] width 16 height 16
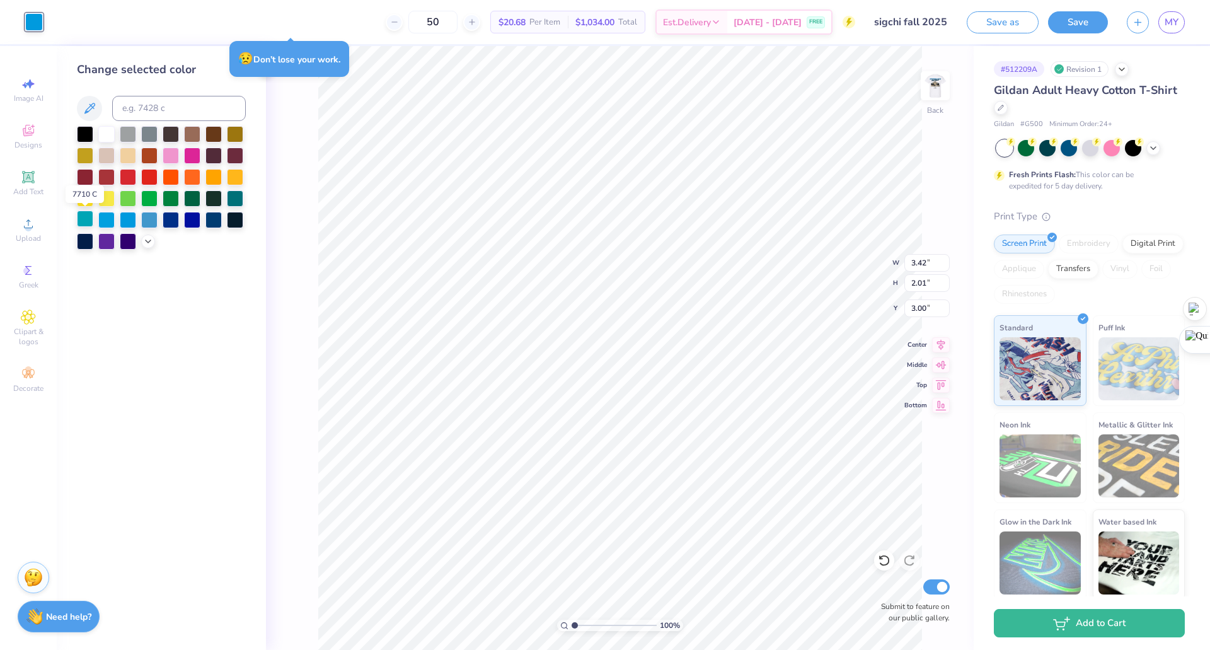
click at [86, 221] on div at bounding box center [85, 219] width 16 height 16
click at [193, 220] on div at bounding box center [192, 219] width 16 height 16
click at [84, 134] on div at bounding box center [85, 133] width 16 height 16
click at [603, 88] on img at bounding box center [935, 86] width 50 height 50
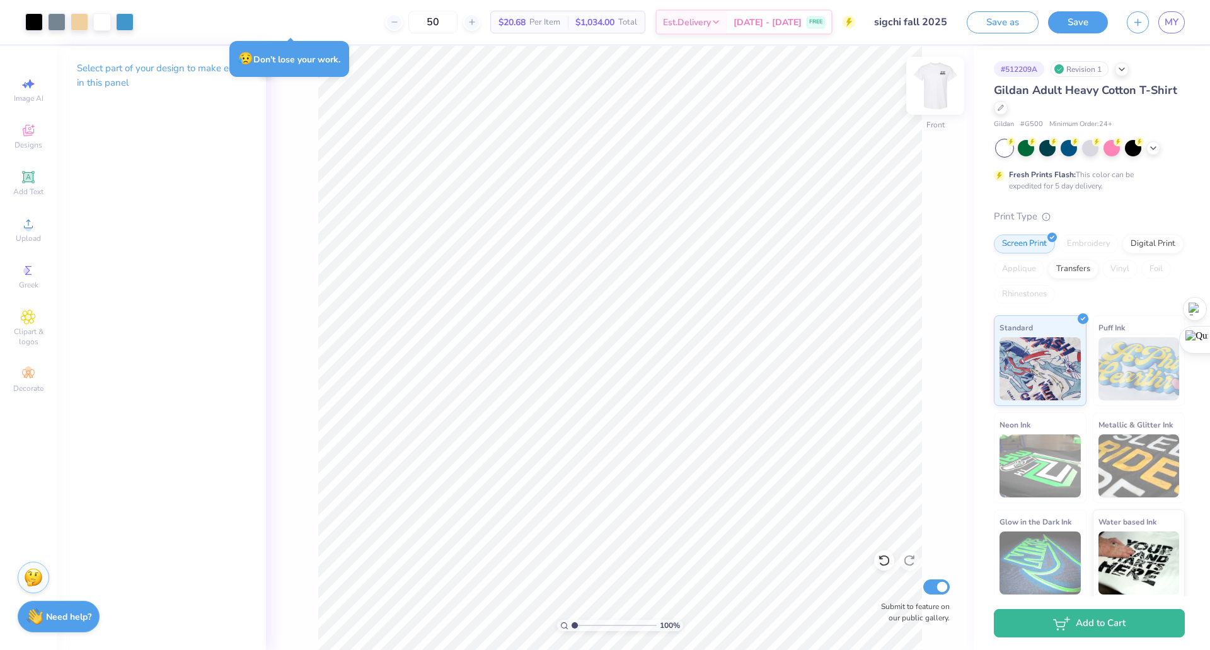
click at [603, 90] on img at bounding box center [935, 86] width 50 height 50
click at [603, 81] on img at bounding box center [935, 86] width 50 height 50
click at [603, 95] on img at bounding box center [935, 86] width 50 height 50
click at [30, 324] on icon at bounding box center [28, 316] width 14 height 15
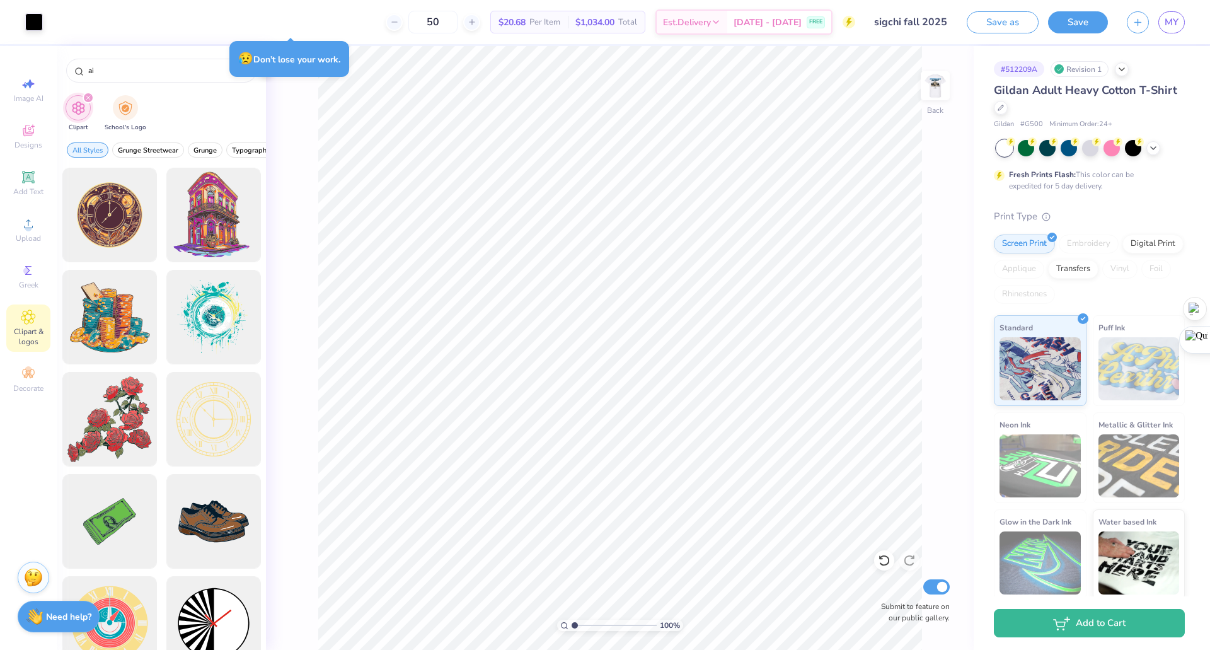
type input "a"
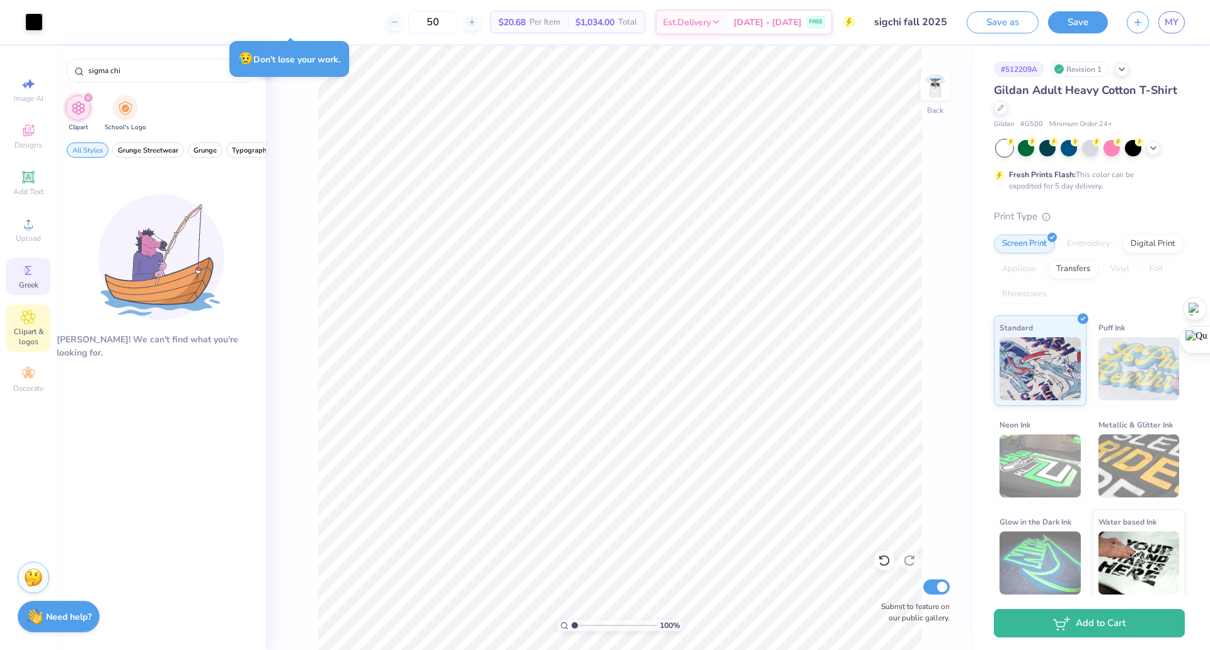
type input "sigma chi"
click at [24, 280] on span "Greek" at bounding box center [29, 285] width 20 height 10
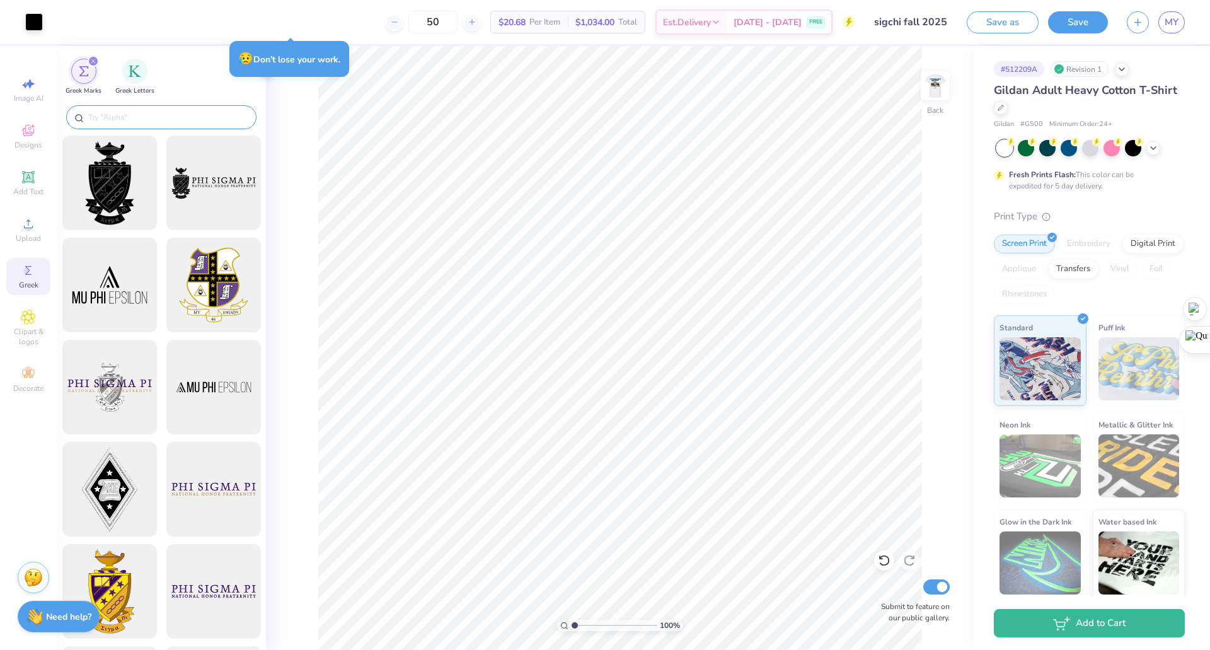
click at [146, 125] on div at bounding box center [161, 117] width 190 height 24
click at [149, 120] on input "text" at bounding box center [167, 117] width 161 height 13
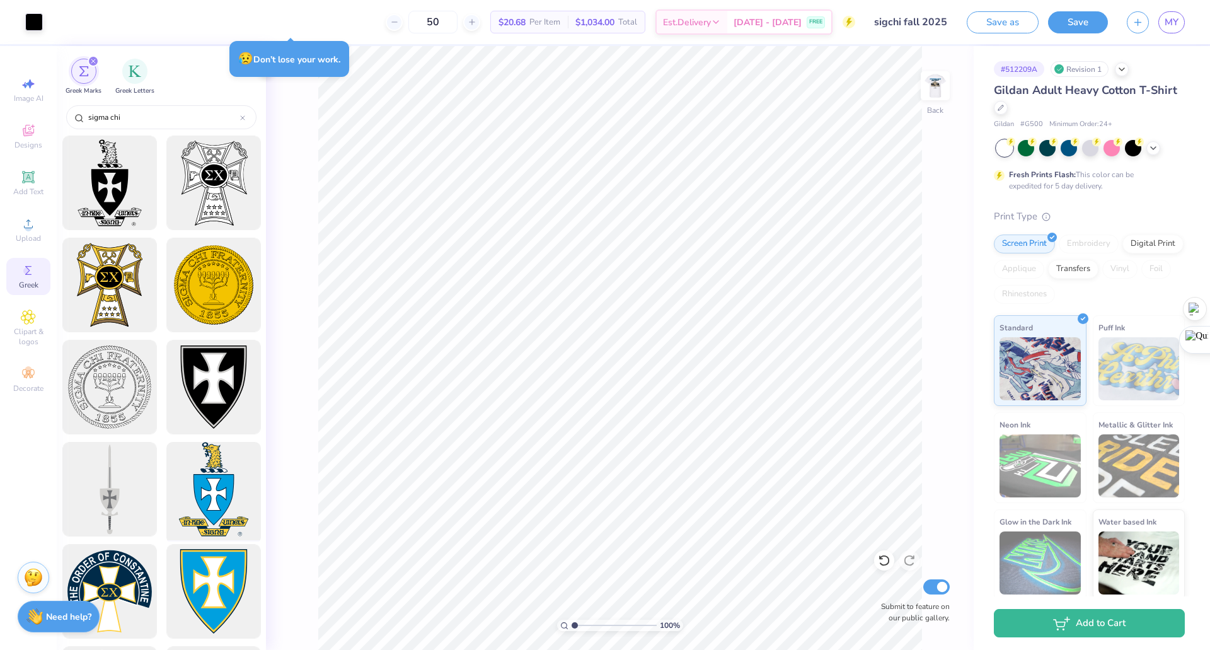
type input "sigma chi"
click at [216, 483] on div at bounding box center [213, 489] width 104 height 104
type input "2.19"
type input "2.97"
type input "18.03"
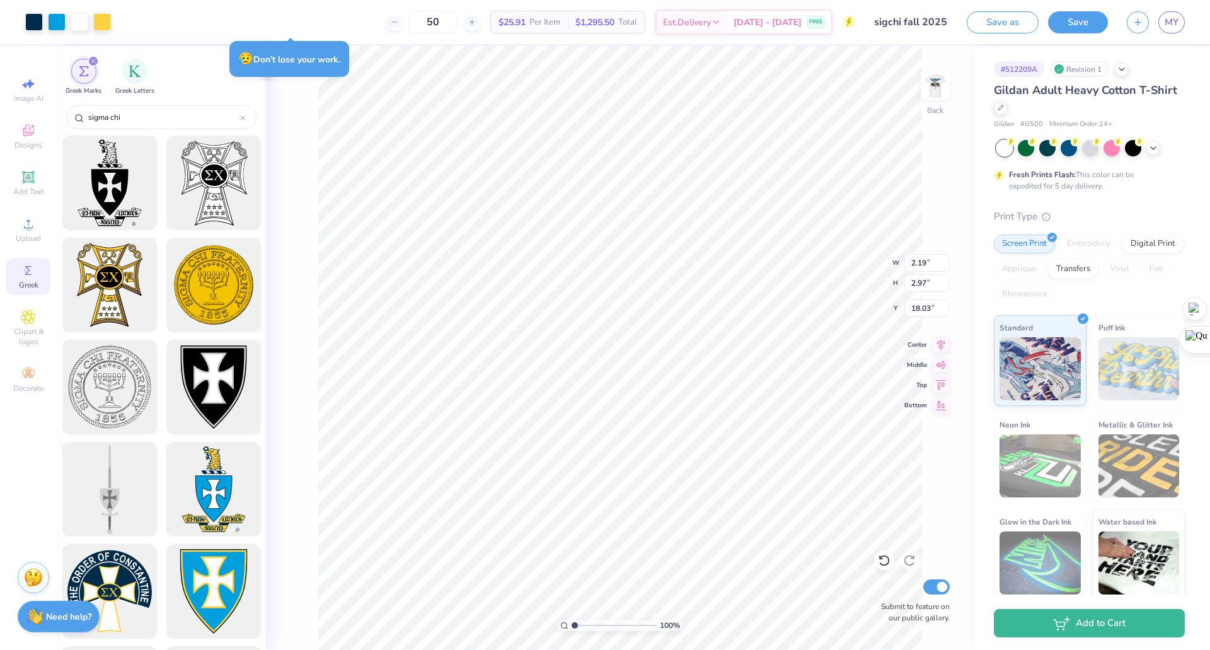
type input "2.05"
type input "3.42"
type input "2.01"
type input "3.00"
type input "7.74"
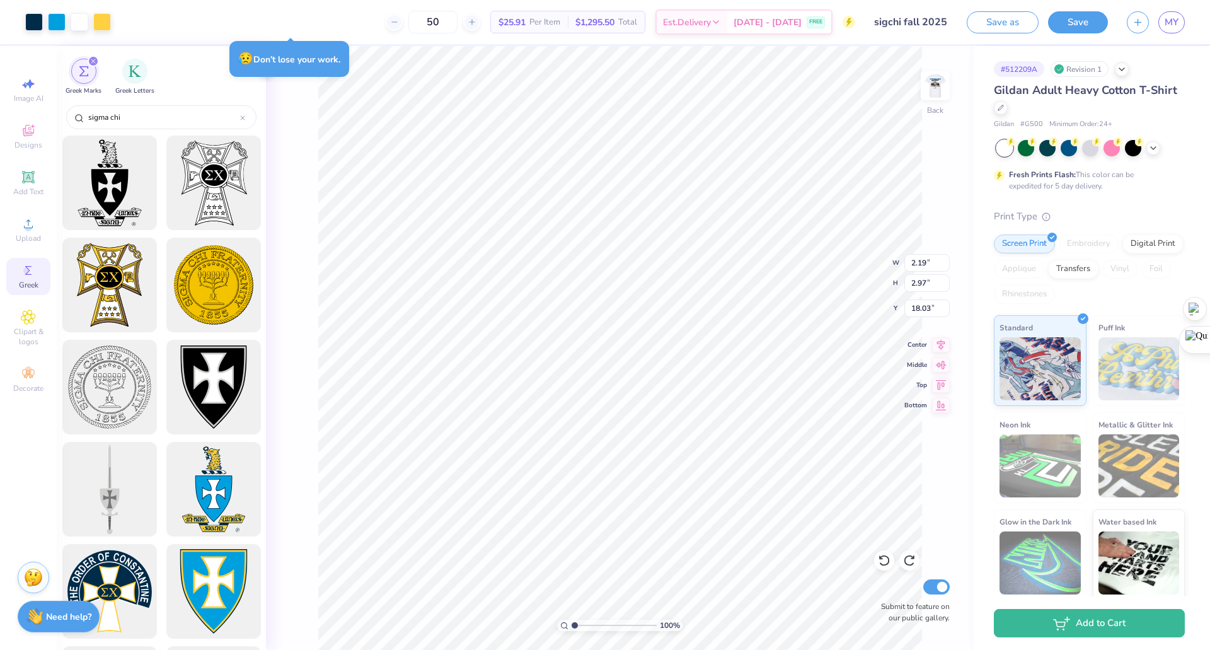
type input "14.04"
click at [603, 93] on img at bounding box center [935, 86] width 50 height 50
click at [214, 473] on div at bounding box center [213, 489] width 104 height 104
type input "1.05204464368762"
type input "1.28"
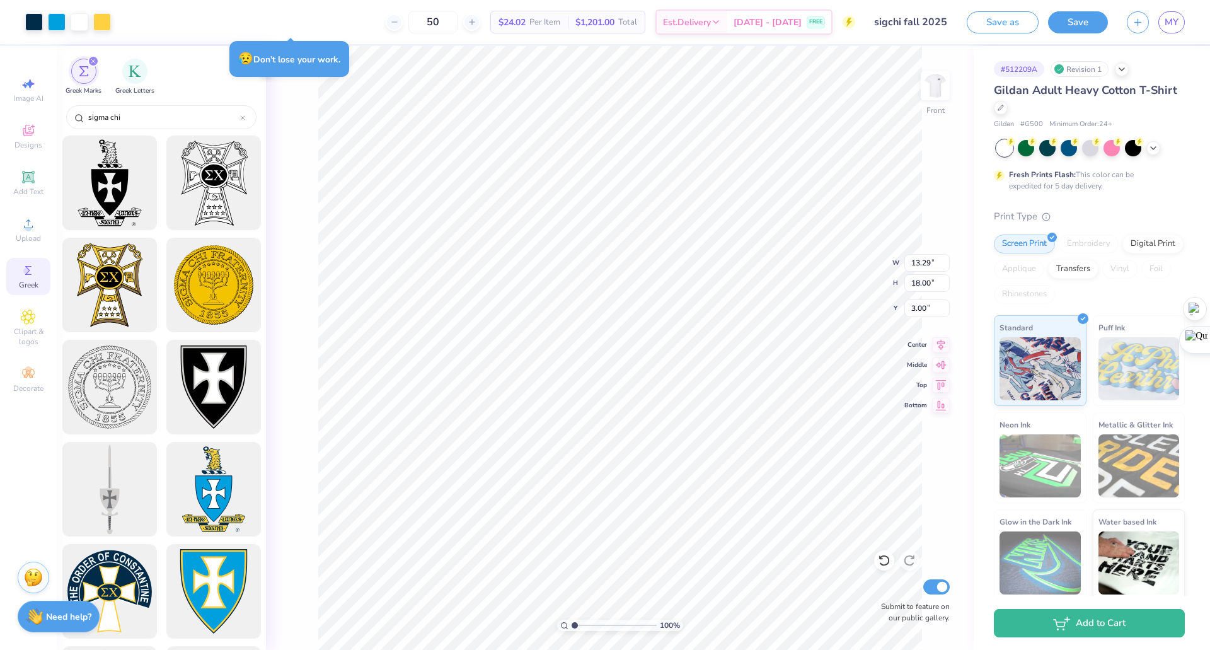
type input "1.73"
type input "19.27"
type input "1.20887302052907"
type input "18.69"
type input "2.44190452796285"
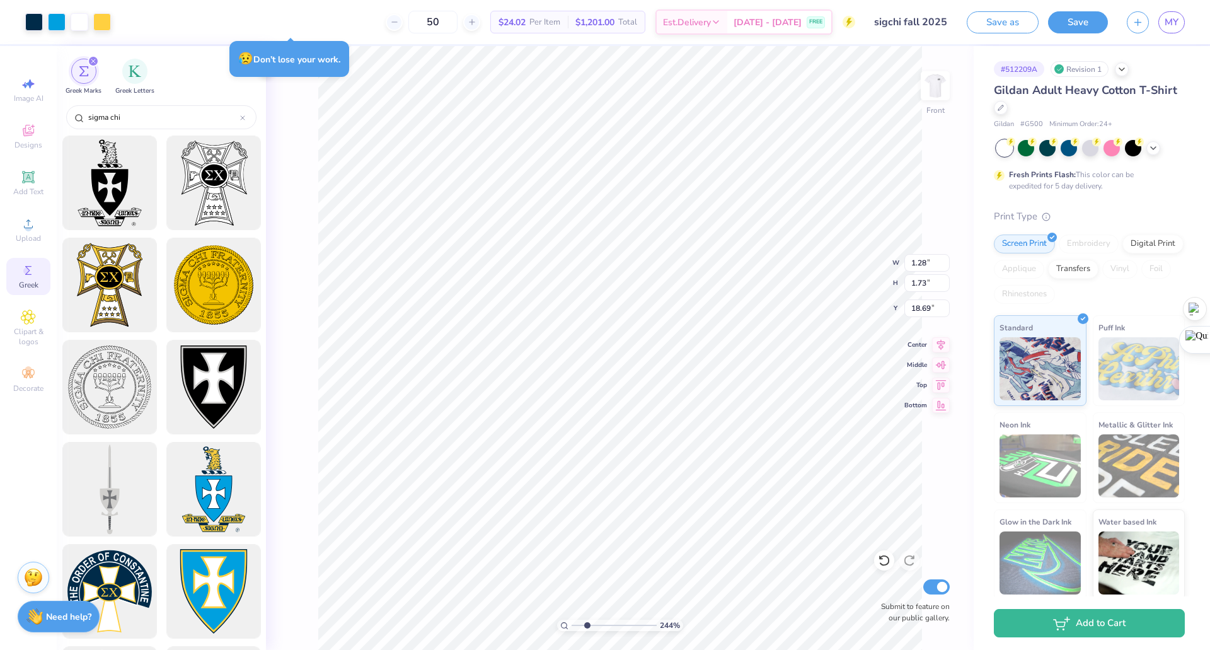
type input "1.26"
type input "1.71"
type input "15.79"
type input "2.44190452796285"
type input "1.28"
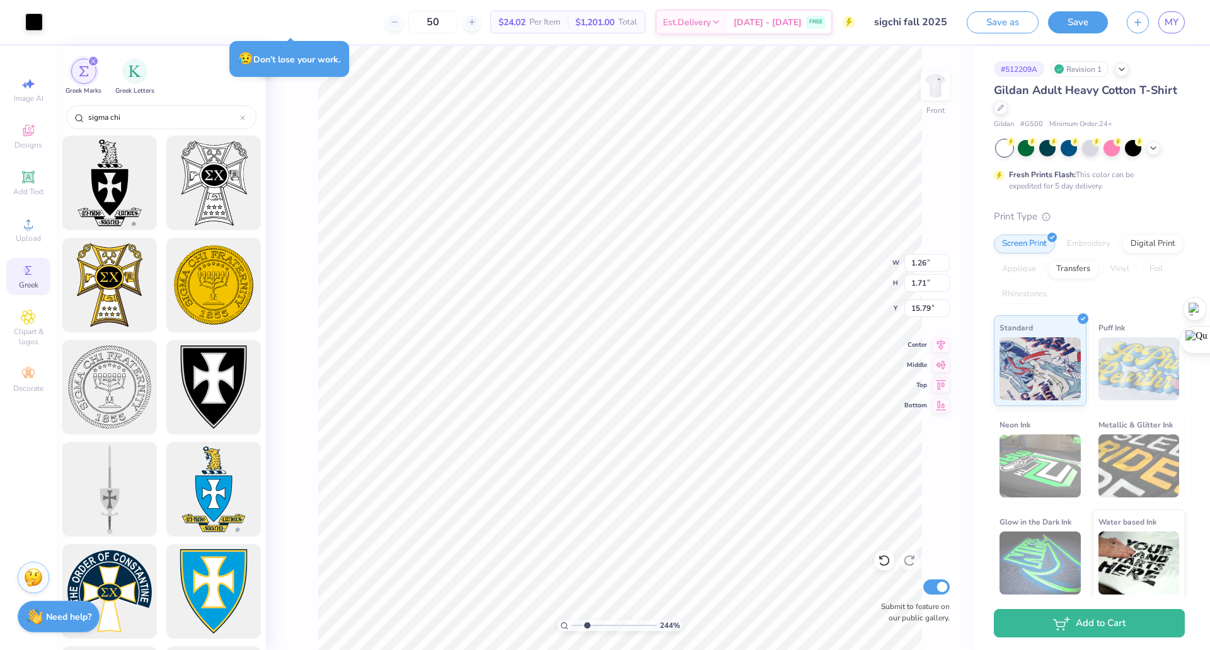
type input "1.73"
type input "18.69"
click at [603, 265] on input "1.28" at bounding box center [926, 263] width 45 height 18
type input "1.26"
type input "2.44190452796285"
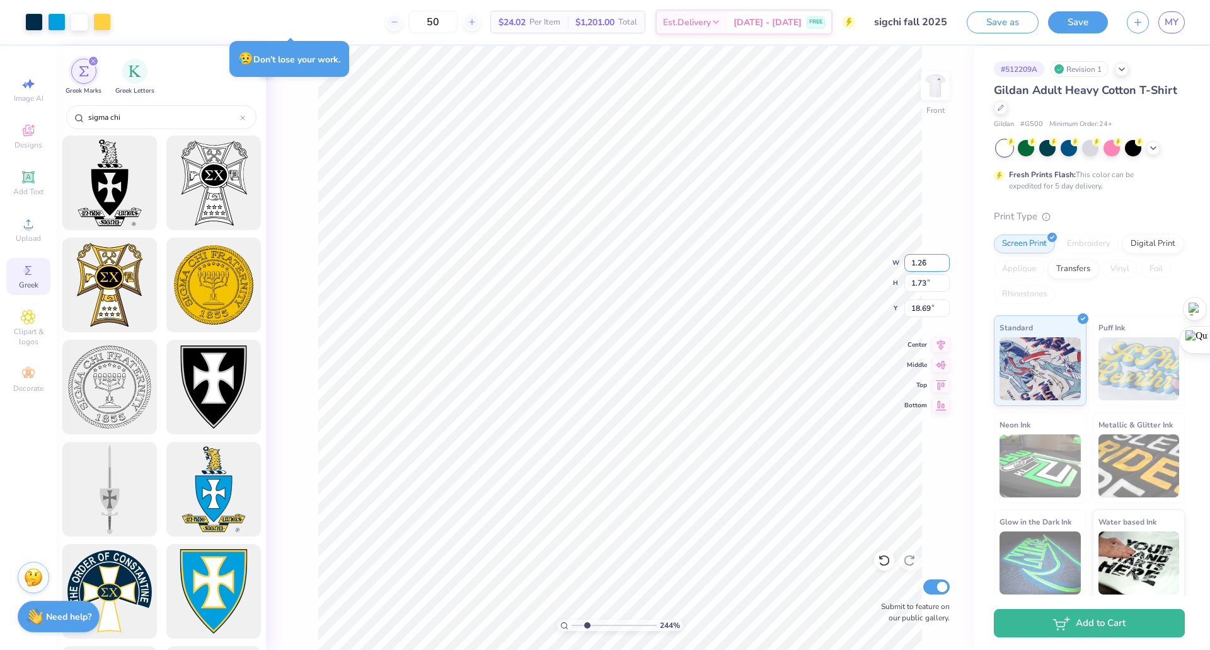
type input "1.71"
type input "18.70"
type input "2.44190452796285"
type input "15.79"
type input "2.39258567855161"
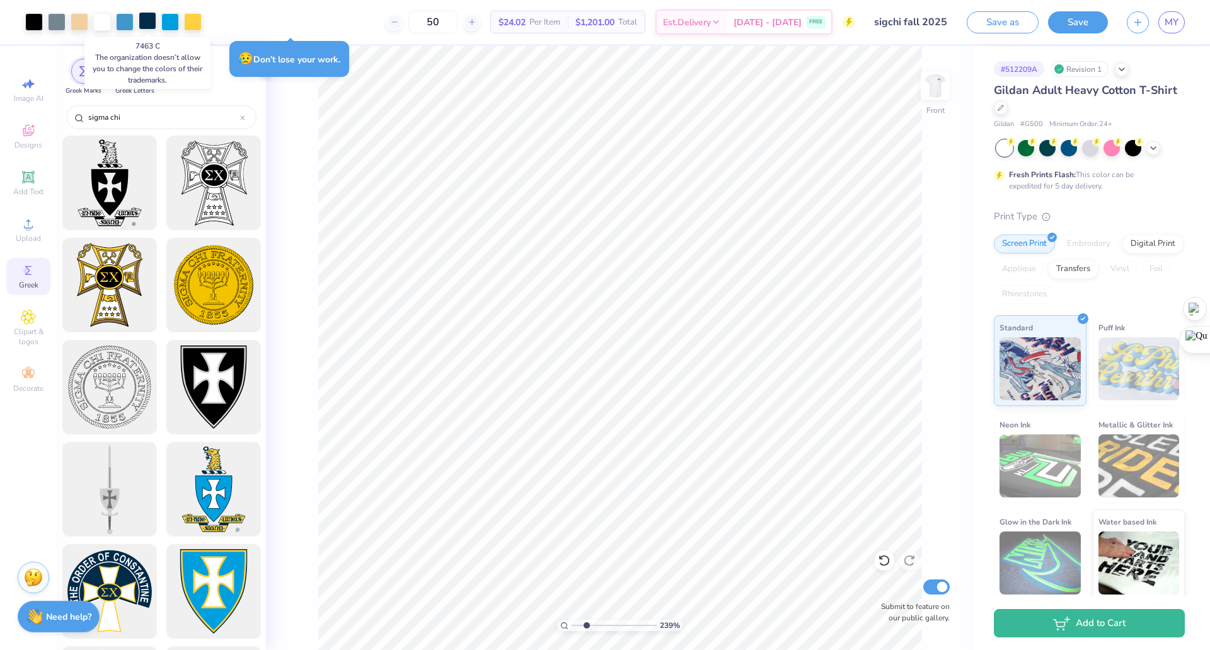
click at [146, 25] on div at bounding box center [148, 21] width 18 height 18
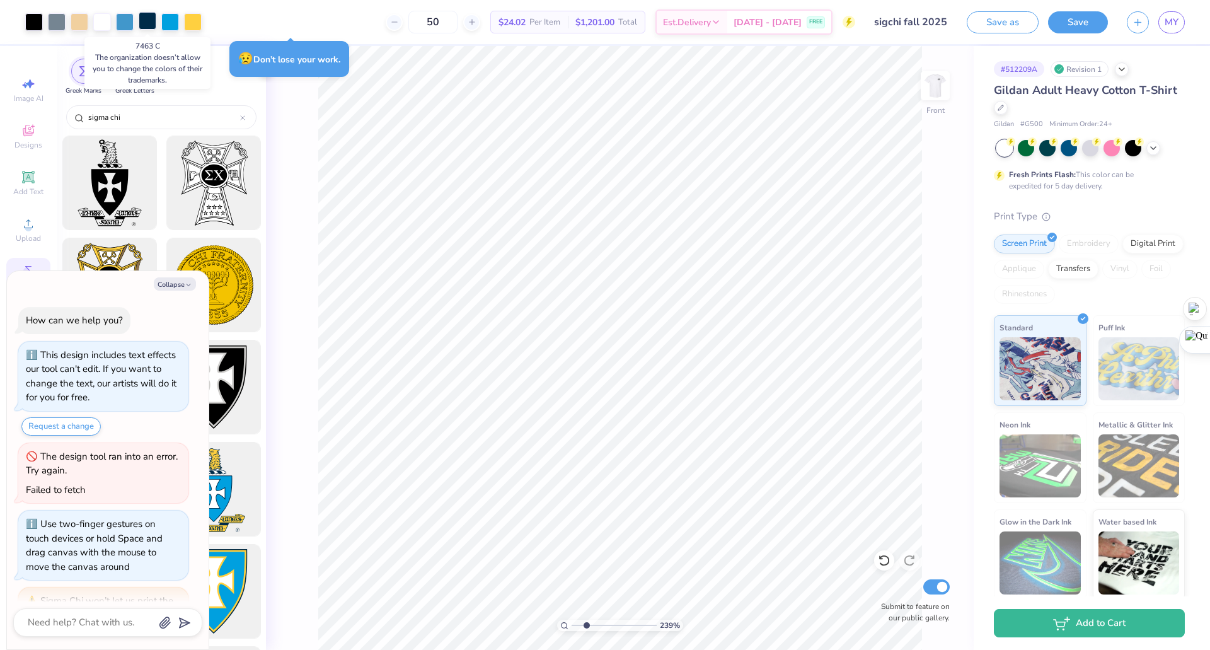
type textarea "x"
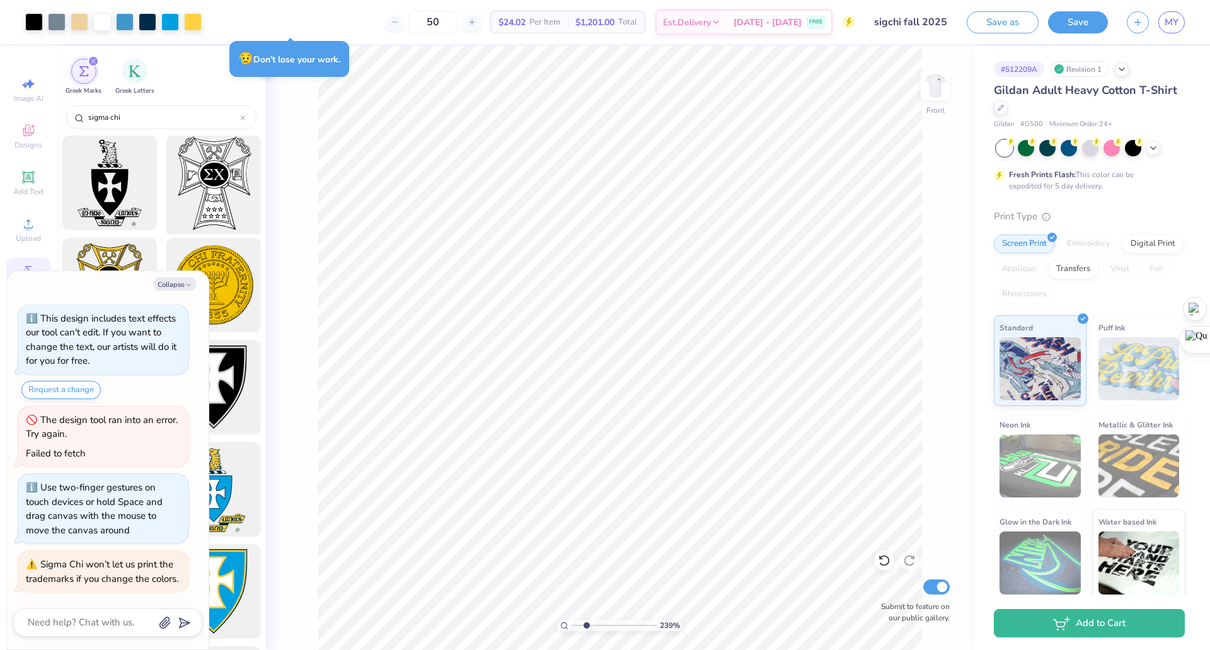
type input "2.39258567855161"
type textarea "x"
type input "2.22616884087406"
click at [175, 283] on button "Collapse" at bounding box center [175, 283] width 42 height 13
type textarea "x"
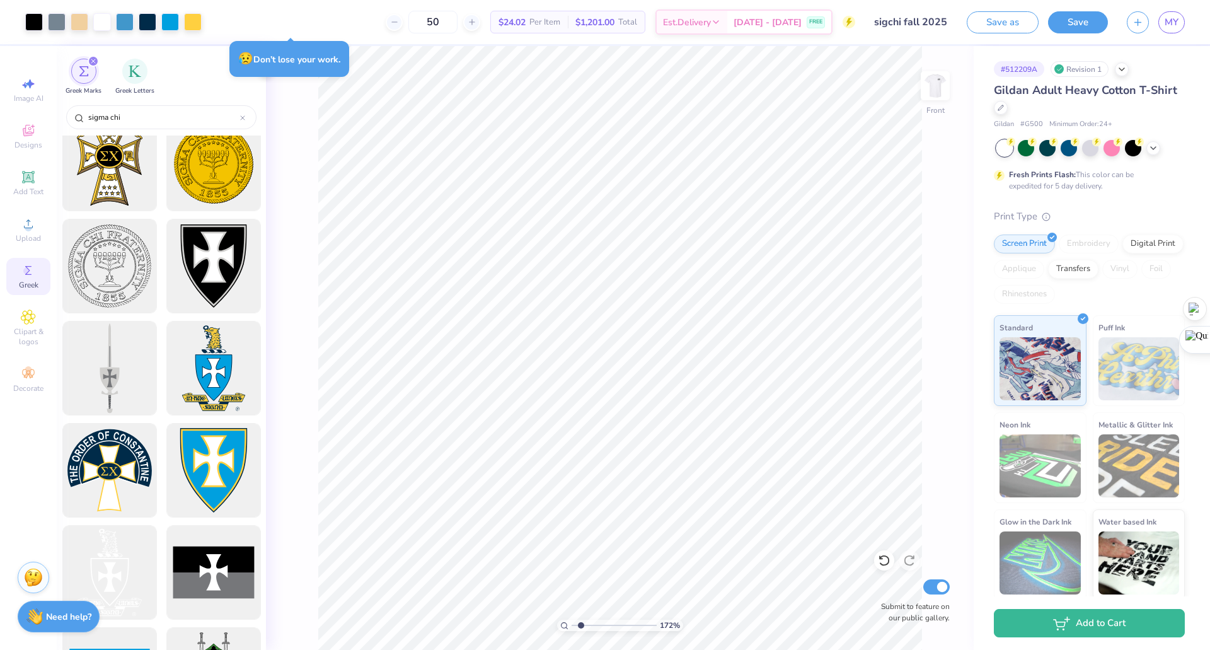
scroll to position [30, 0]
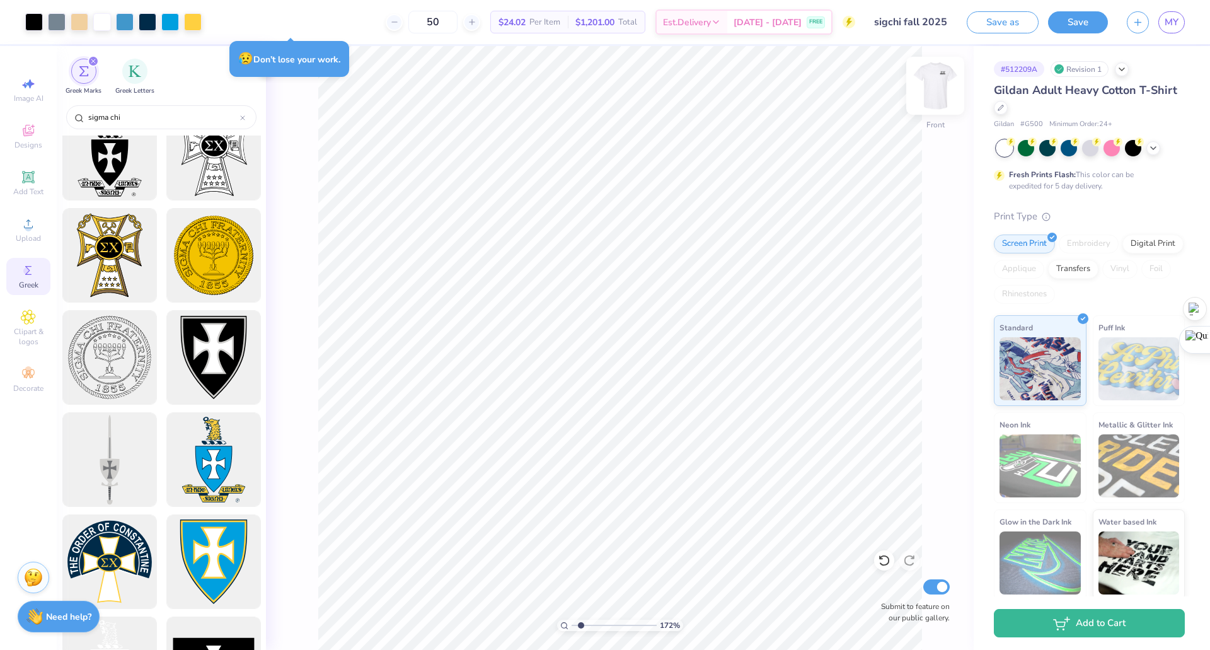
click at [603, 100] on img at bounding box center [935, 86] width 50 height 50
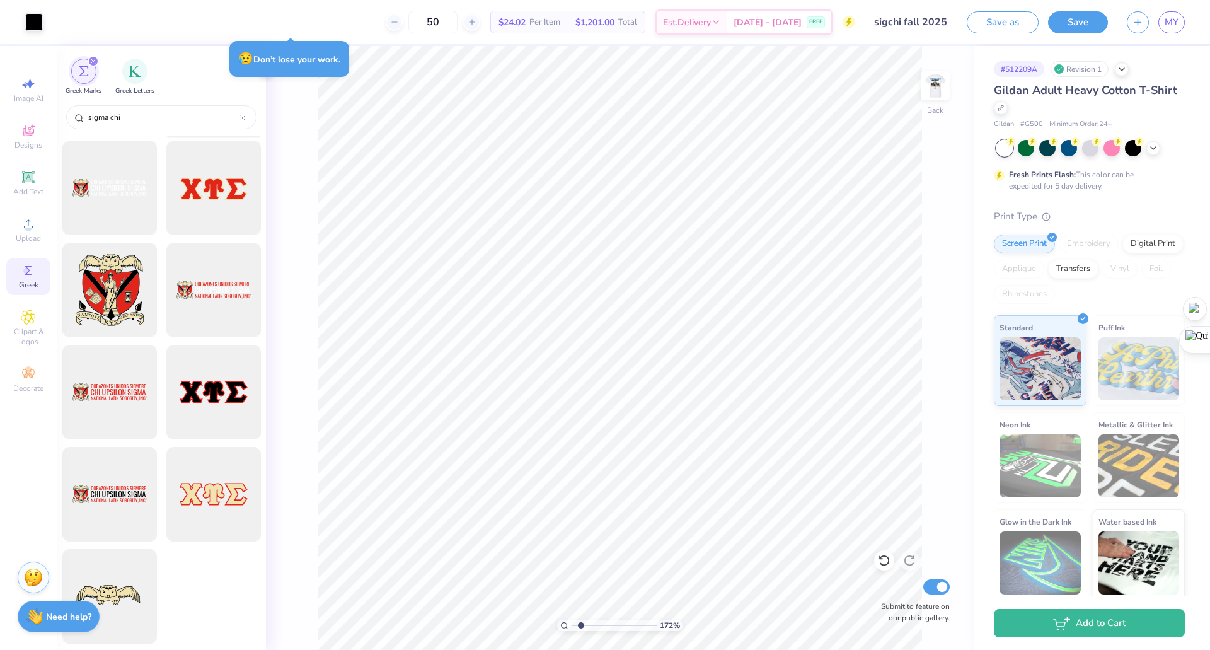
scroll to position [812, 0]
click at [211, 386] on div at bounding box center [213, 392] width 104 height 104
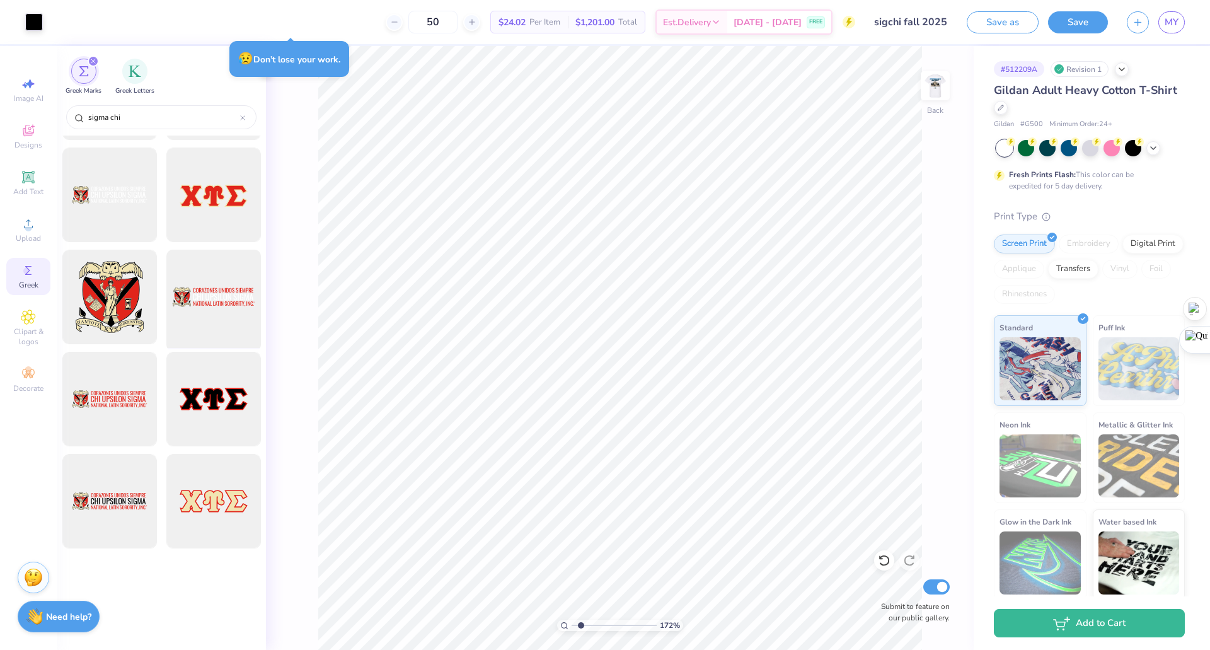
scroll to position [0, 0]
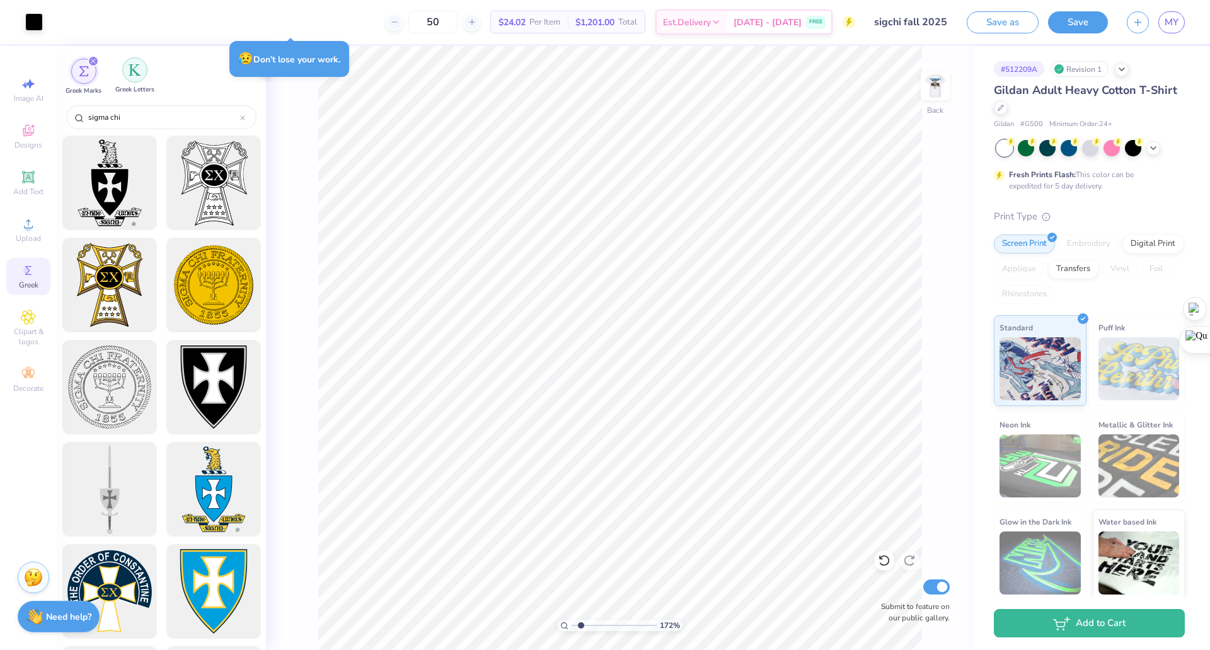
click at [136, 72] on img "filter for Greek Letters" at bounding box center [135, 70] width 13 height 13
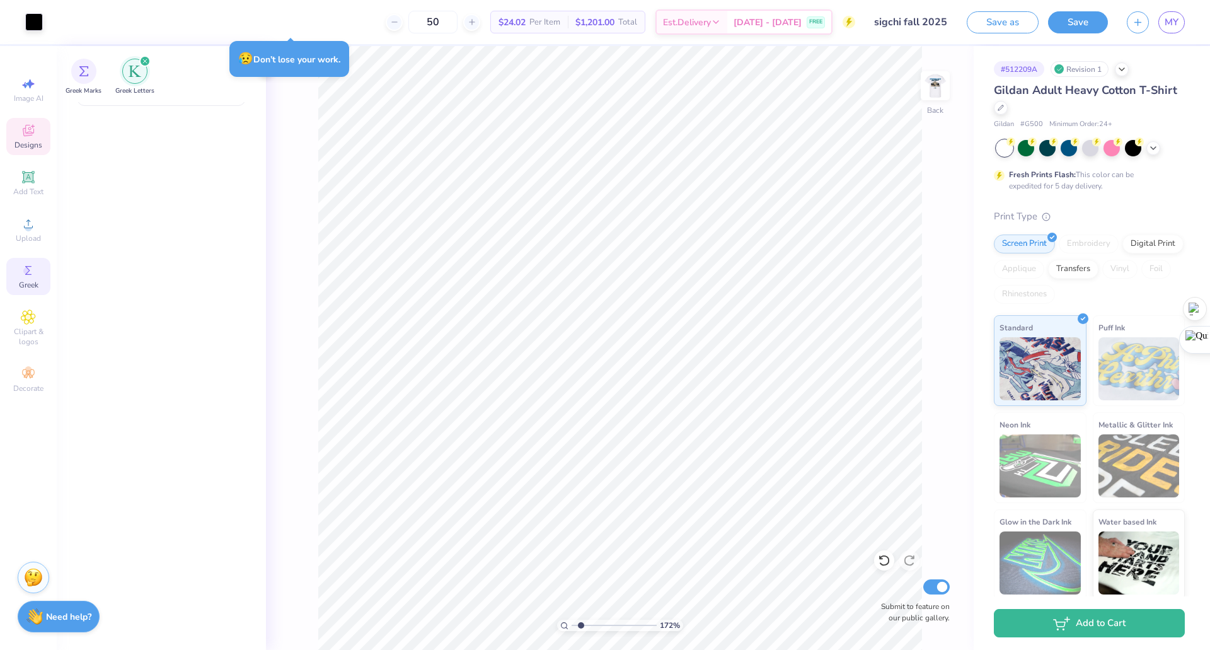
scroll to position [831, 0]
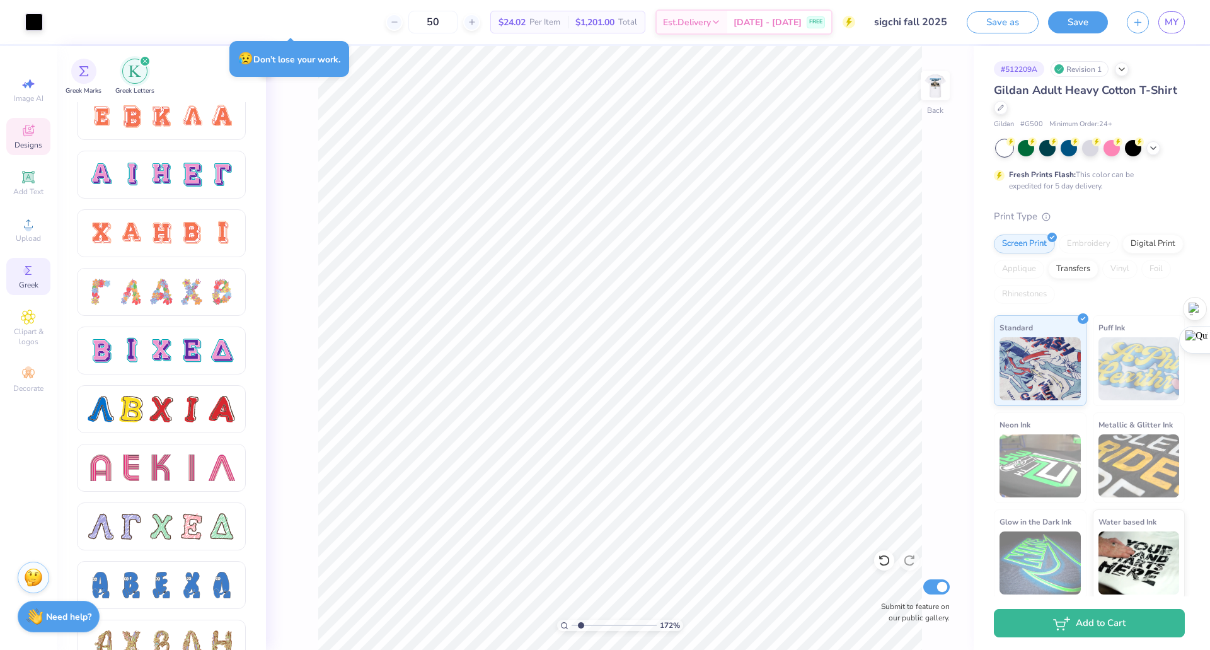
click at [25, 130] on icon at bounding box center [28, 132] width 10 height 8
type input "1.72333697906813"
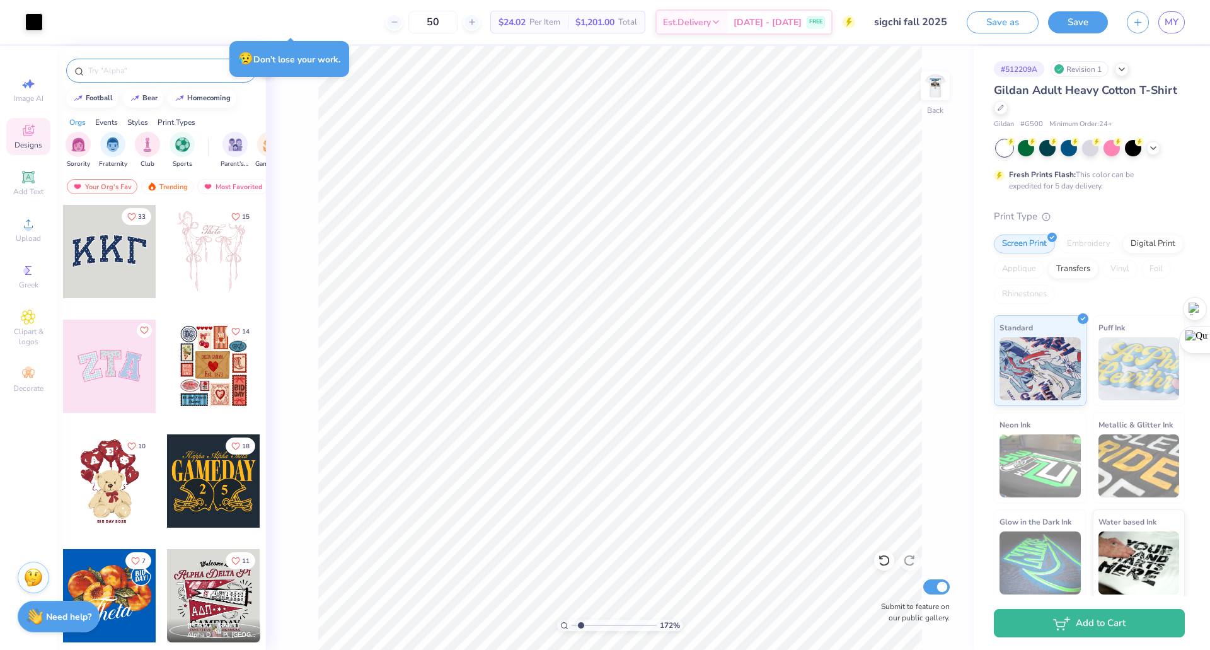
click at [136, 74] on input "text" at bounding box center [167, 70] width 161 height 13
type input "sigmachi"
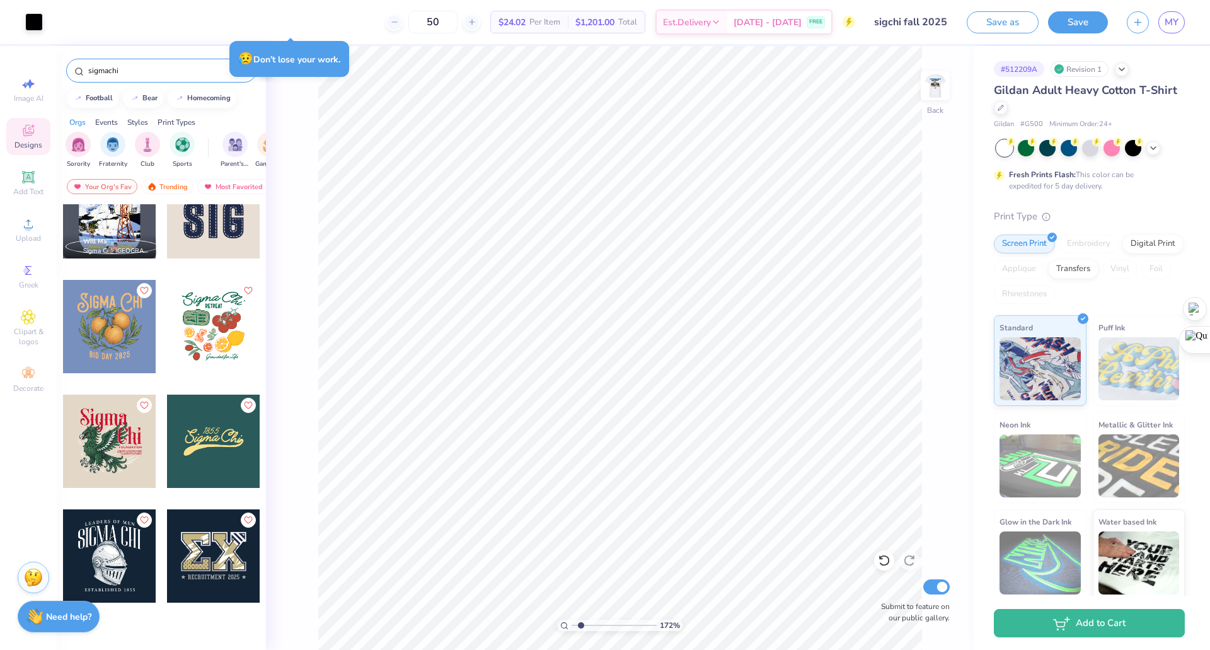
scroll to position [0, 0]
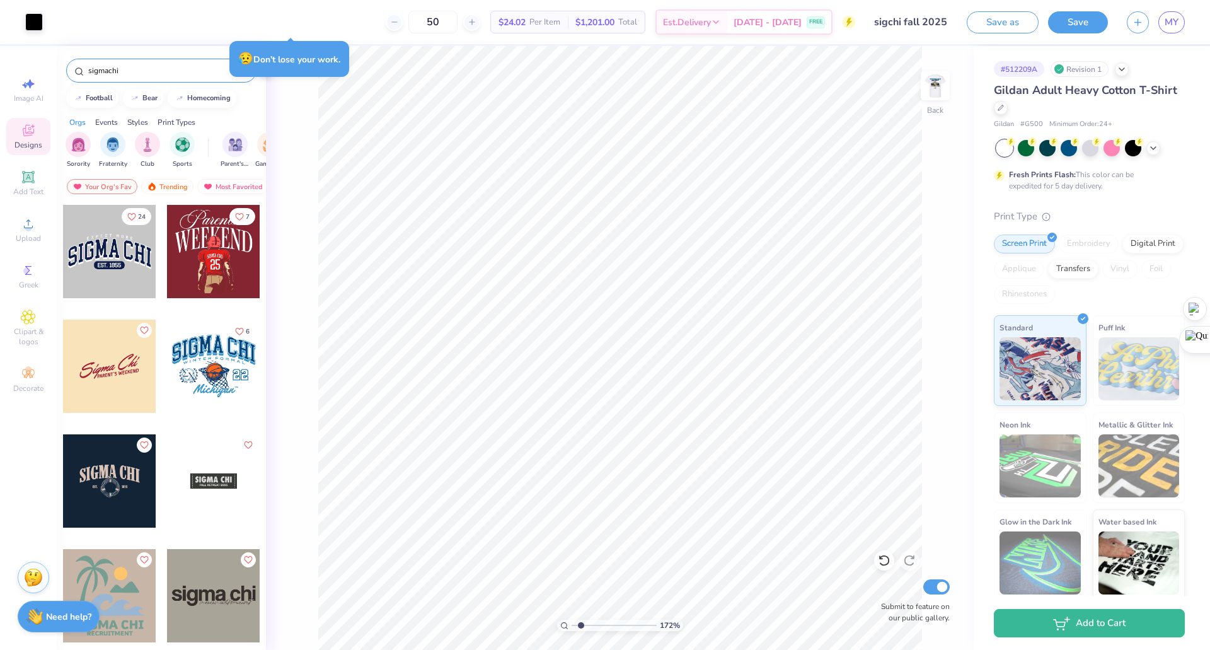
click at [120, 265] on div at bounding box center [109, 251] width 93 height 93
type input "1.72333697906813"
type input "3.42"
type input "2.01"
type input "1.72333697906813"
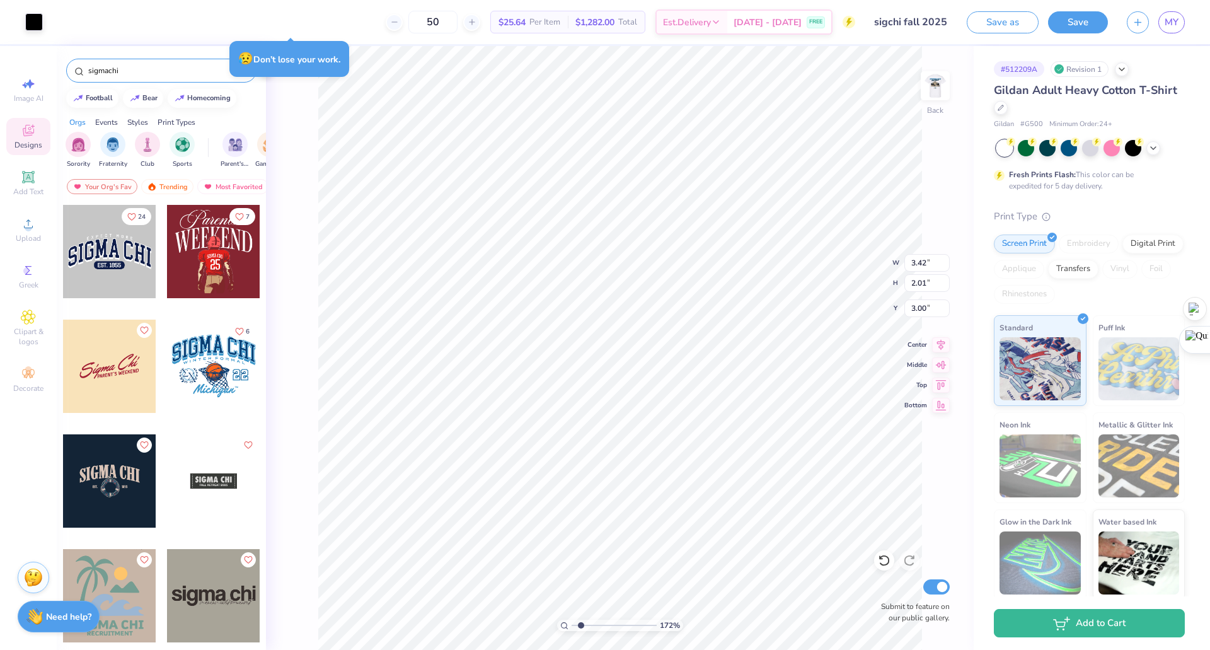
type input "11.52"
type input "4.83"
type input "1.72333697906813"
type input "4.25"
type input "3.58"
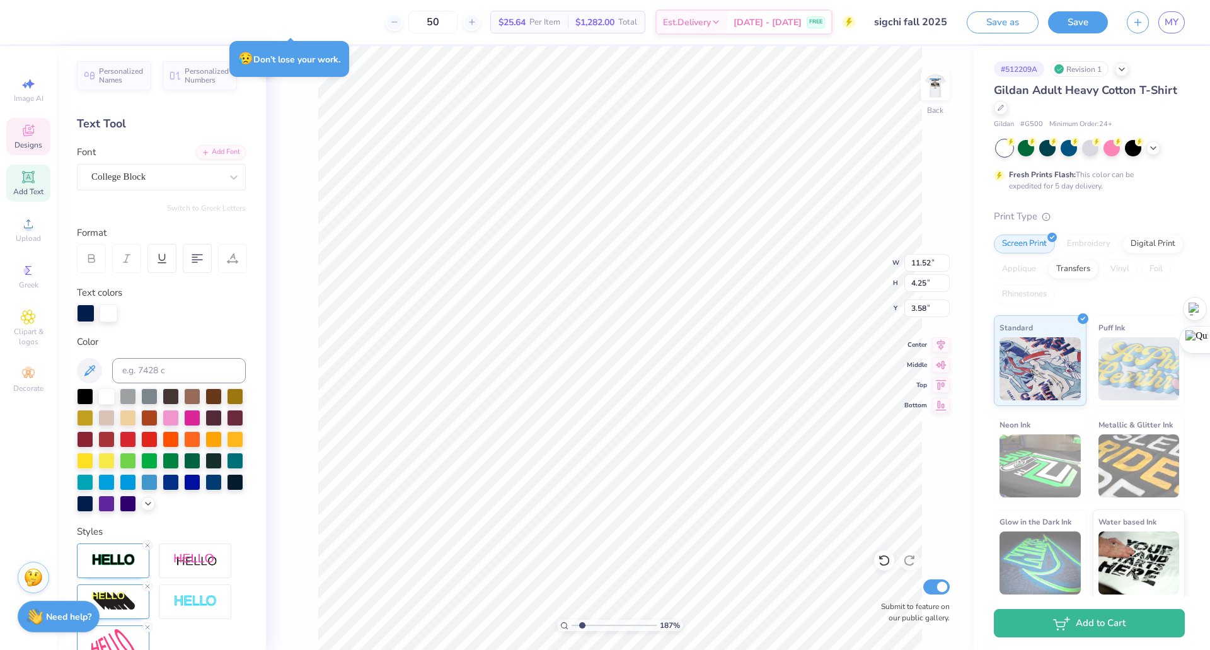
scroll to position [11, 4]
type input "1.71803264255676"
type input "11.52"
type input "4.25"
type input "3.58"
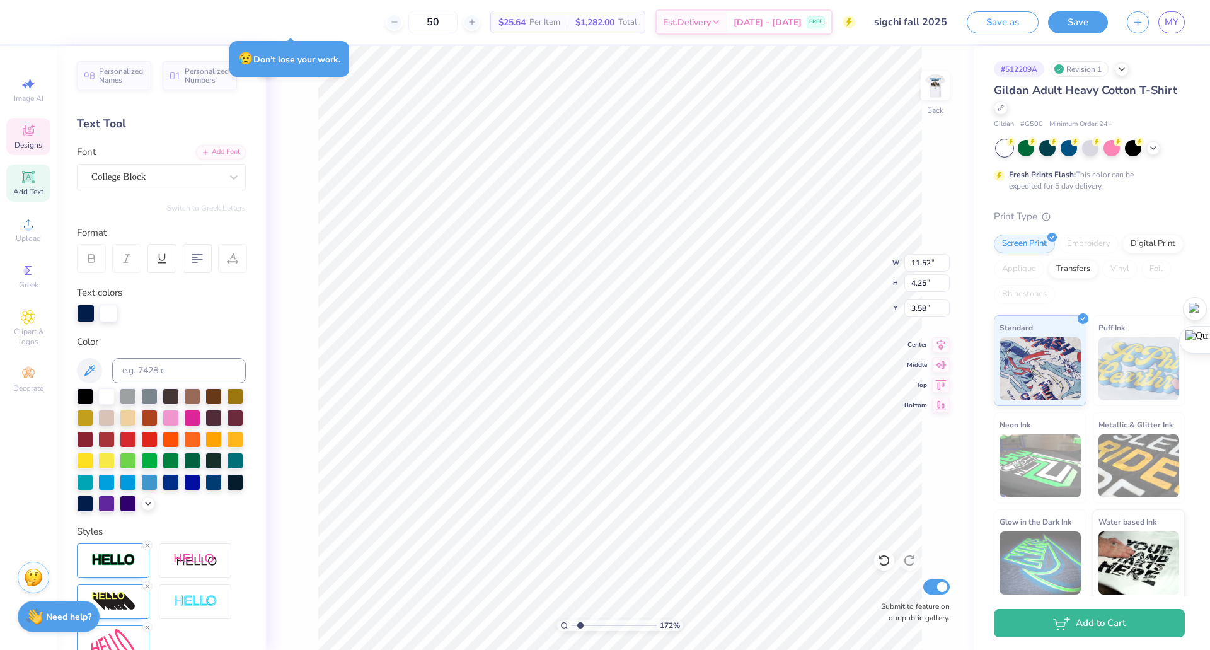
type input "1.71803264255676"
type input "4.57"
type input "1.69"
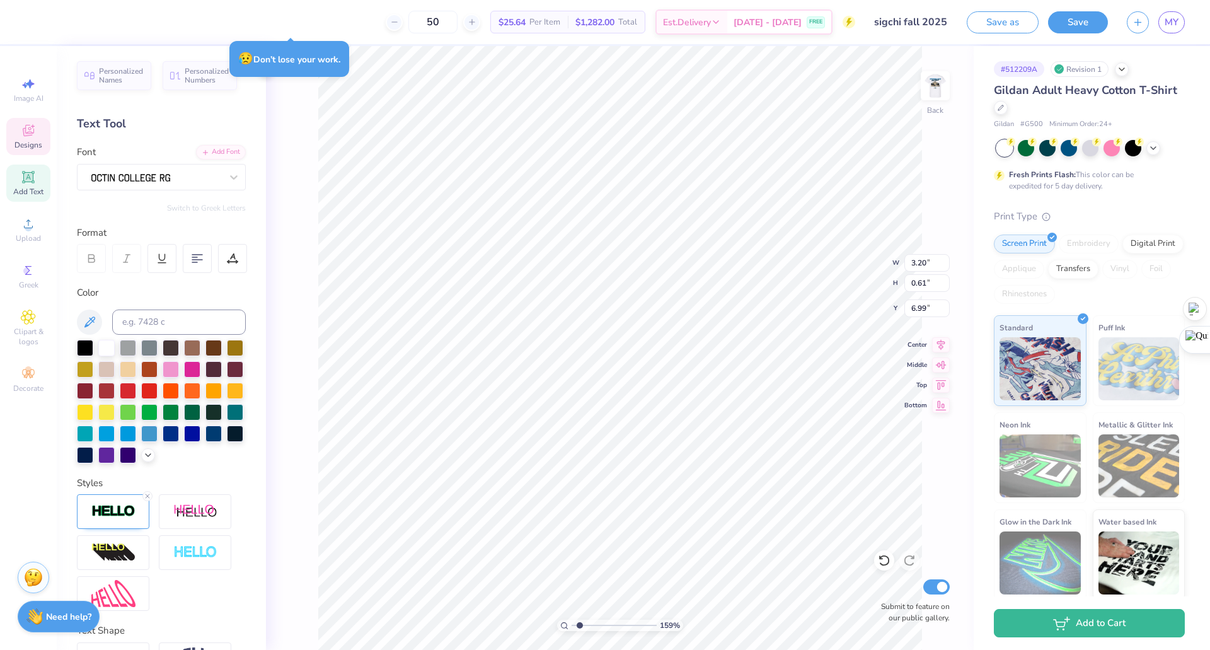
scroll to position [11, 3]
click at [603, 562] on icon at bounding box center [884, 560] width 13 height 13
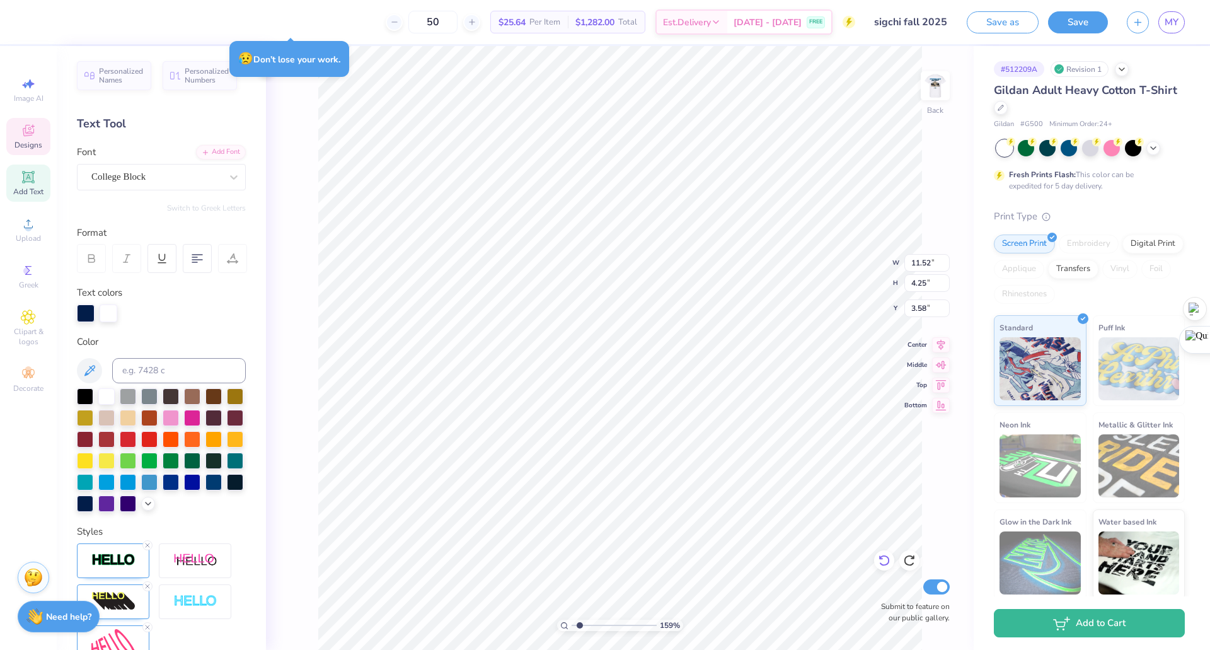
scroll to position [11, 4]
click at [164, 374] on input at bounding box center [179, 370] width 134 height 25
click at [90, 372] on icon at bounding box center [89, 370] width 15 height 15
click at [84, 313] on div at bounding box center [86, 312] width 18 height 18
click at [84, 313] on div at bounding box center [86, 313] width 18 height 18
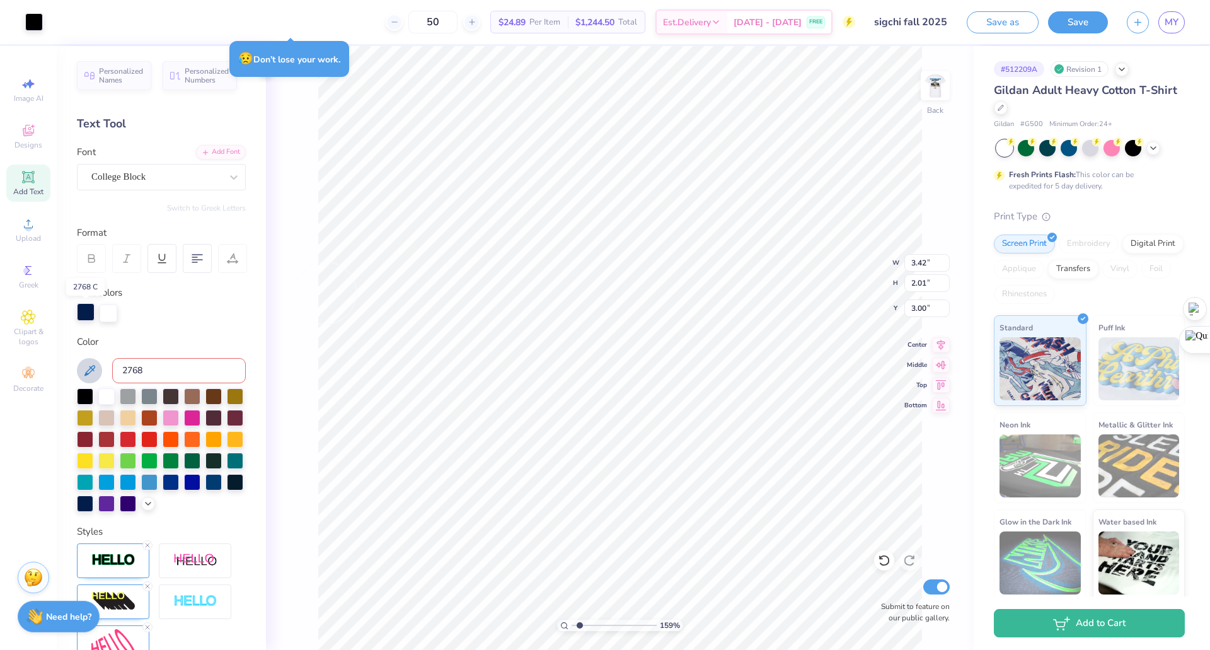
click at [83, 318] on div at bounding box center [86, 312] width 18 height 18
click at [84, 315] on div at bounding box center [86, 312] width 18 height 18
click at [84, 315] on div at bounding box center [86, 313] width 18 height 18
click at [84, 315] on div at bounding box center [86, 312] width 18 height 18
click at [110, 312] on div at bounding box center [109, 312] width 18 height 18
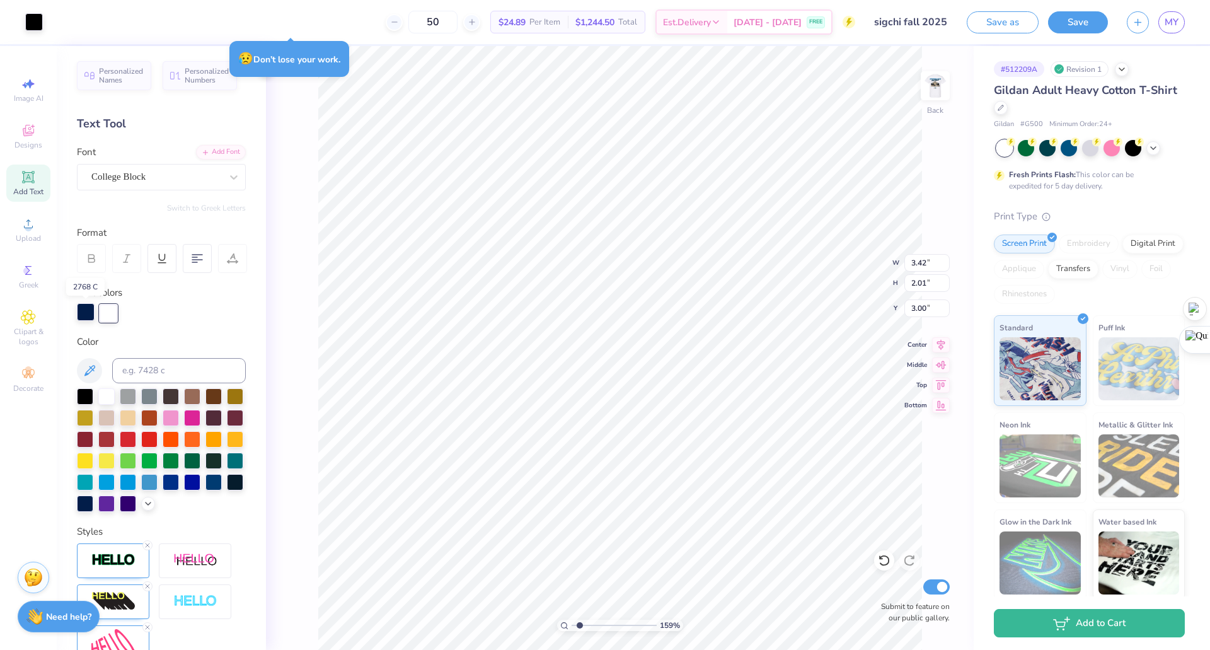
click at [88, 315] on div at bounding box center [86, 312] width 18 height 18
click at [88, 315] on div at bounding box center [86, 313] width 18 height 18
click at [88, 315] on div at bounding box center [86, 312] width 18 height 18
click at [79, 310] on div at bounding box center [86, 312] width 18 height 18
click at [88, 311] on div at bounding box center [86, 312] width 18 height 18
